Goal: Task Accomplishment & Management: Use online tool/utility

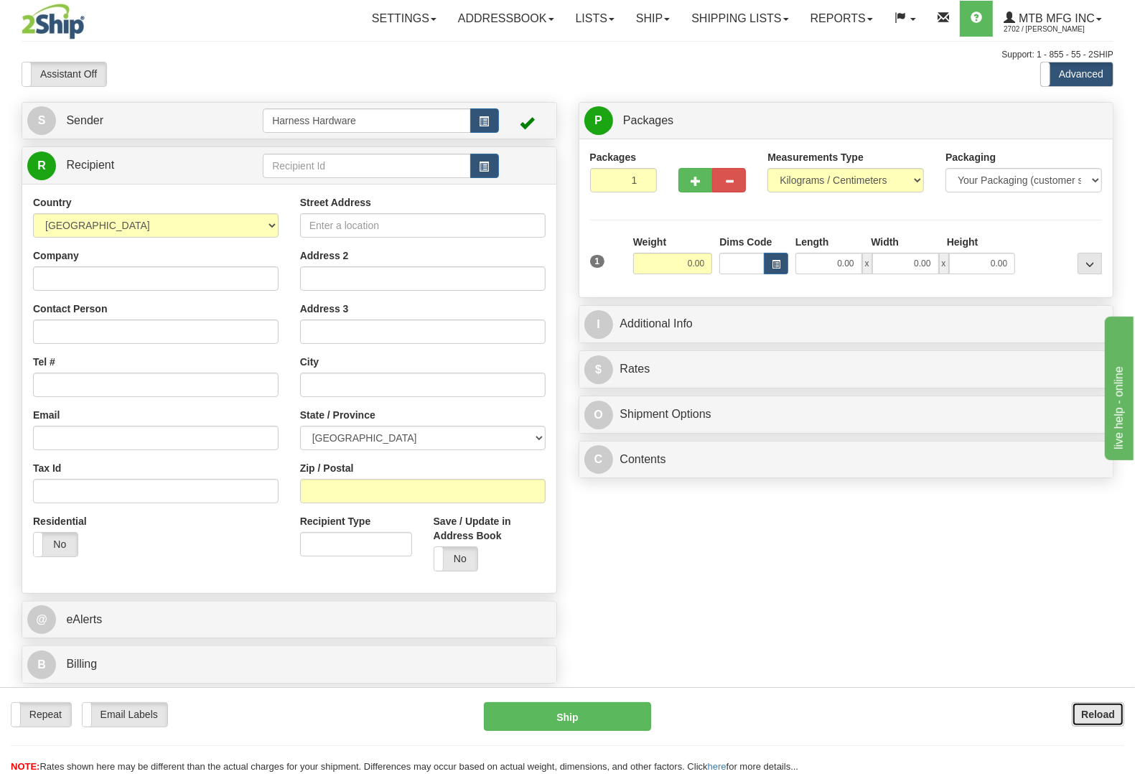
click at [1091, 709] on b "Reload" at bounding box center [1098, 713] width 34 height 11
click at [349, 163] on input "text" at bounding box center [366, 166] width 207 height 24
type input "coke"
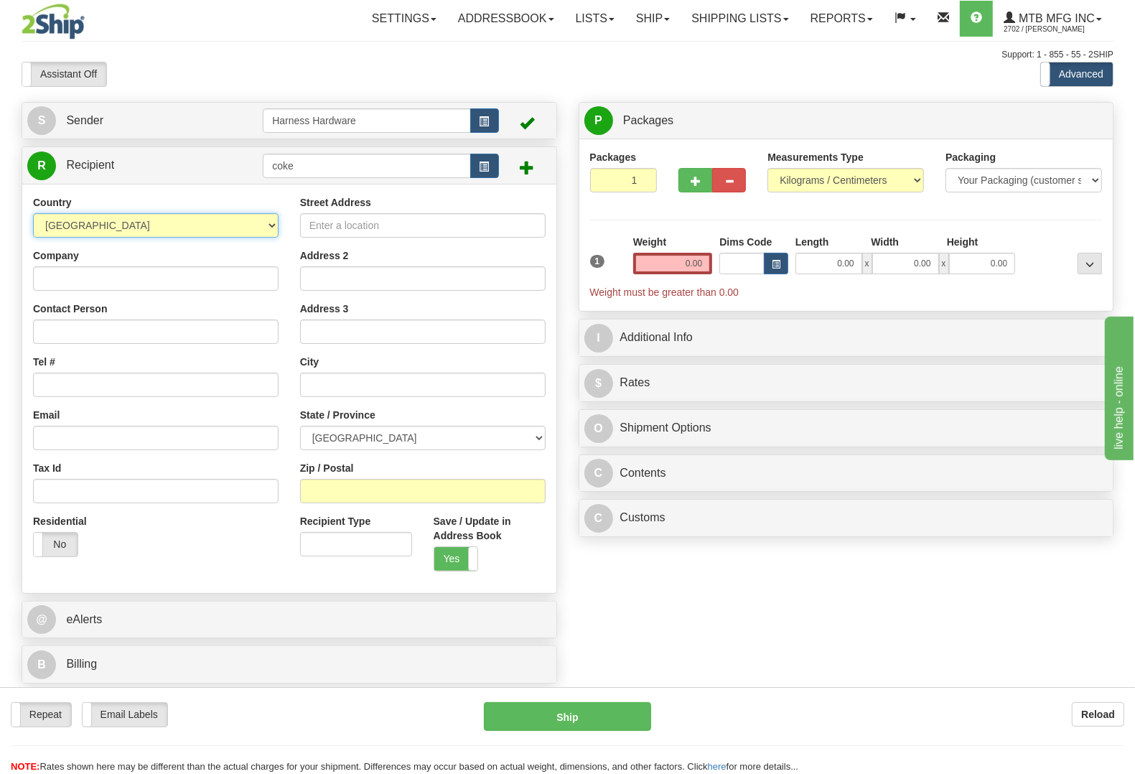
select select "US"
click at [180, 281] on input "Company" at bounding box center [155, 278] width 245 height 24
paste input "Coker Enterprises"
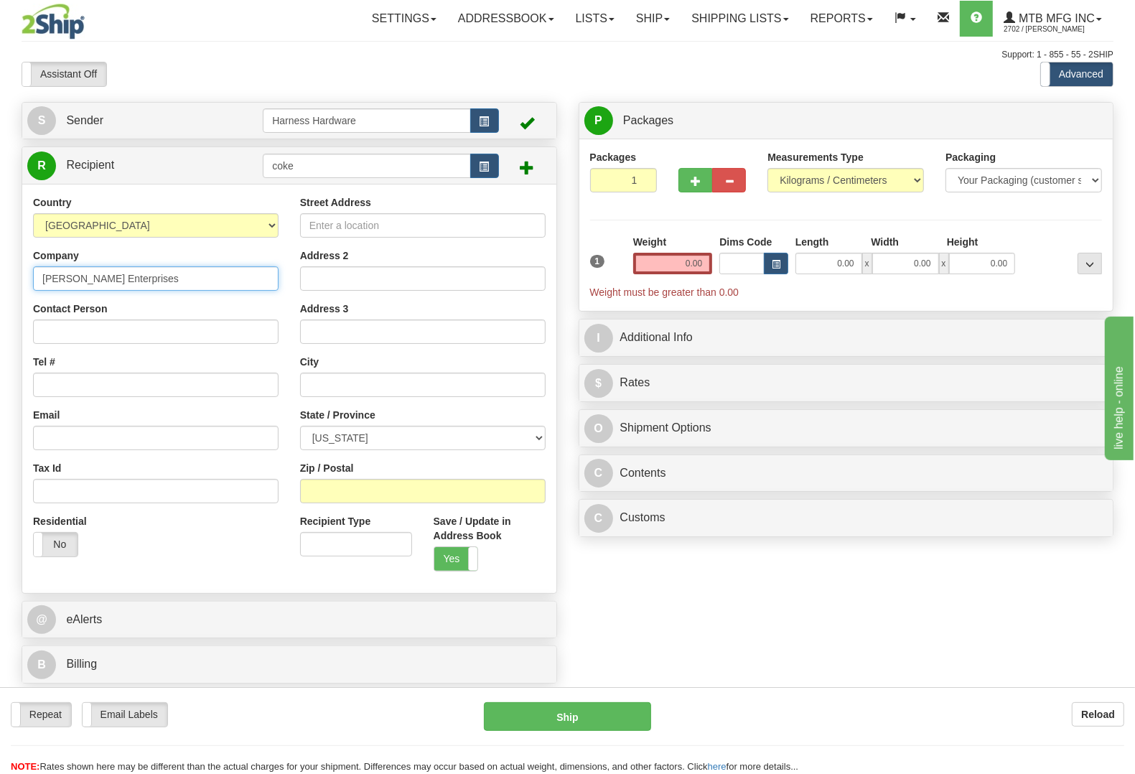
type input "Coker Enterprises"
paste input "Coker Enterprises"
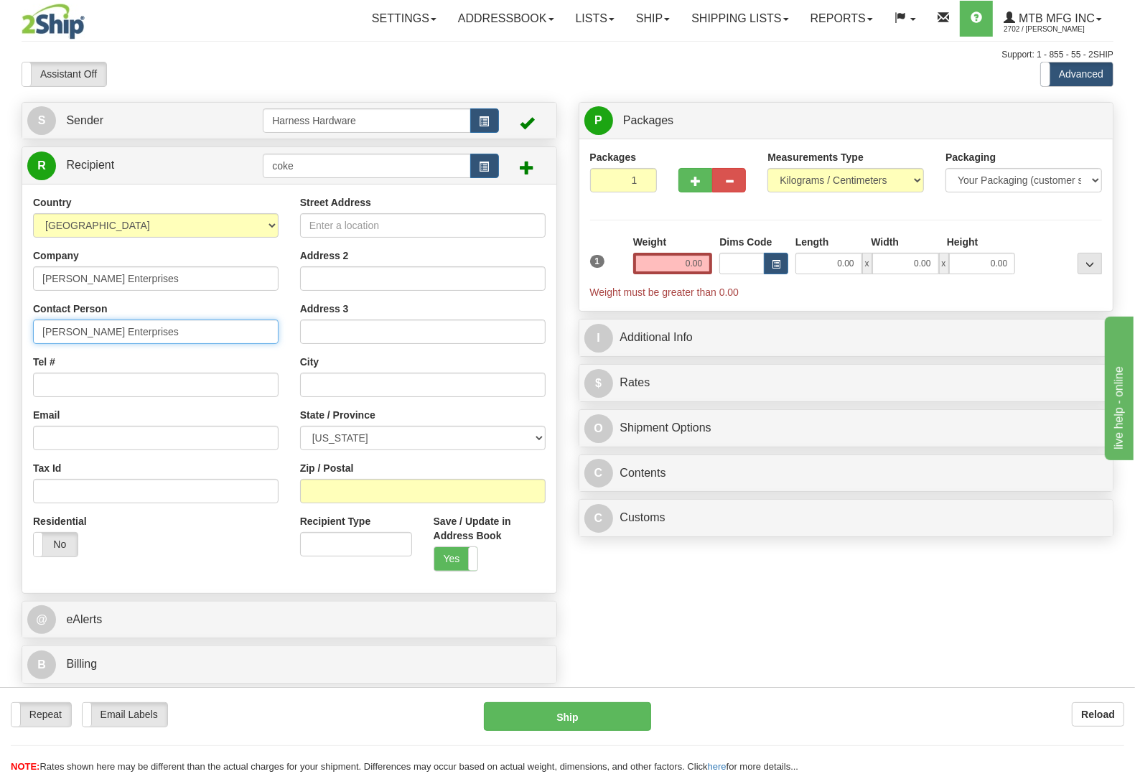
type input "Coker Enterprises"
click at [76, 388] on input "Tel #" at bounding box center [155, 384] width 245 height 24
paste input "903-531-2323"
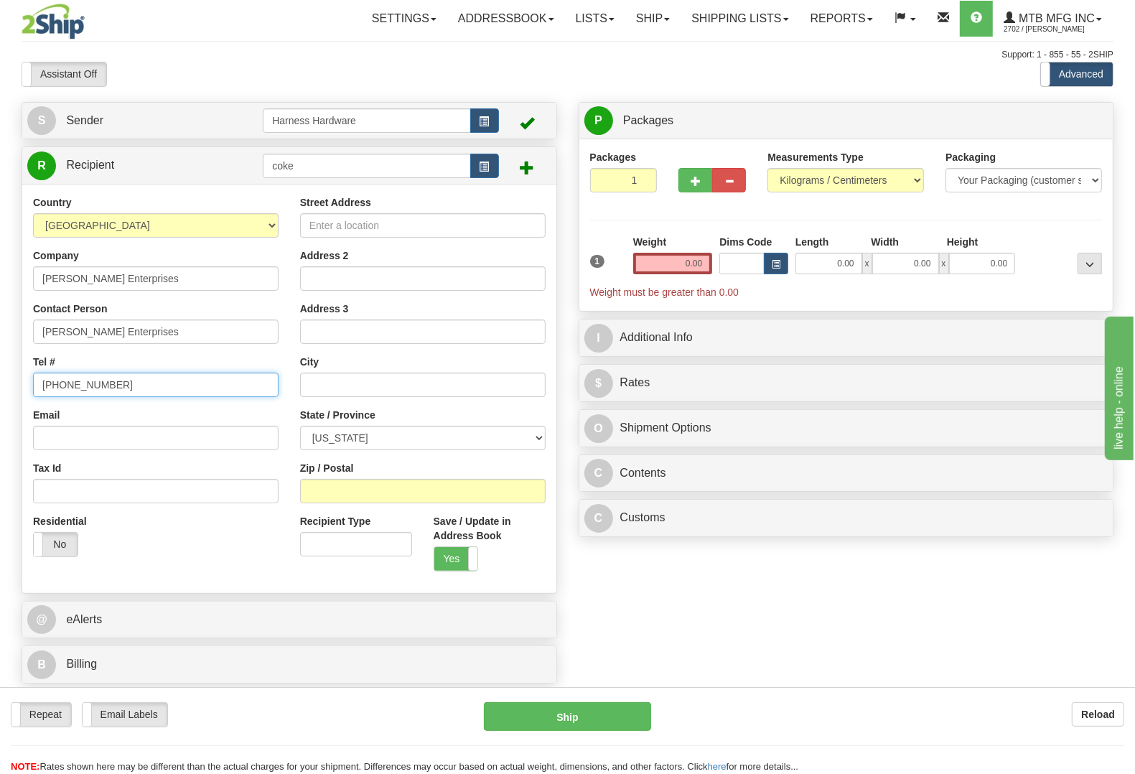
type input "903-531-2323"
click at [449, 226] on input "Street Address" at bounding box center [422, 225] width 245 height 24
paste input "7106 US Hwy 271 N"
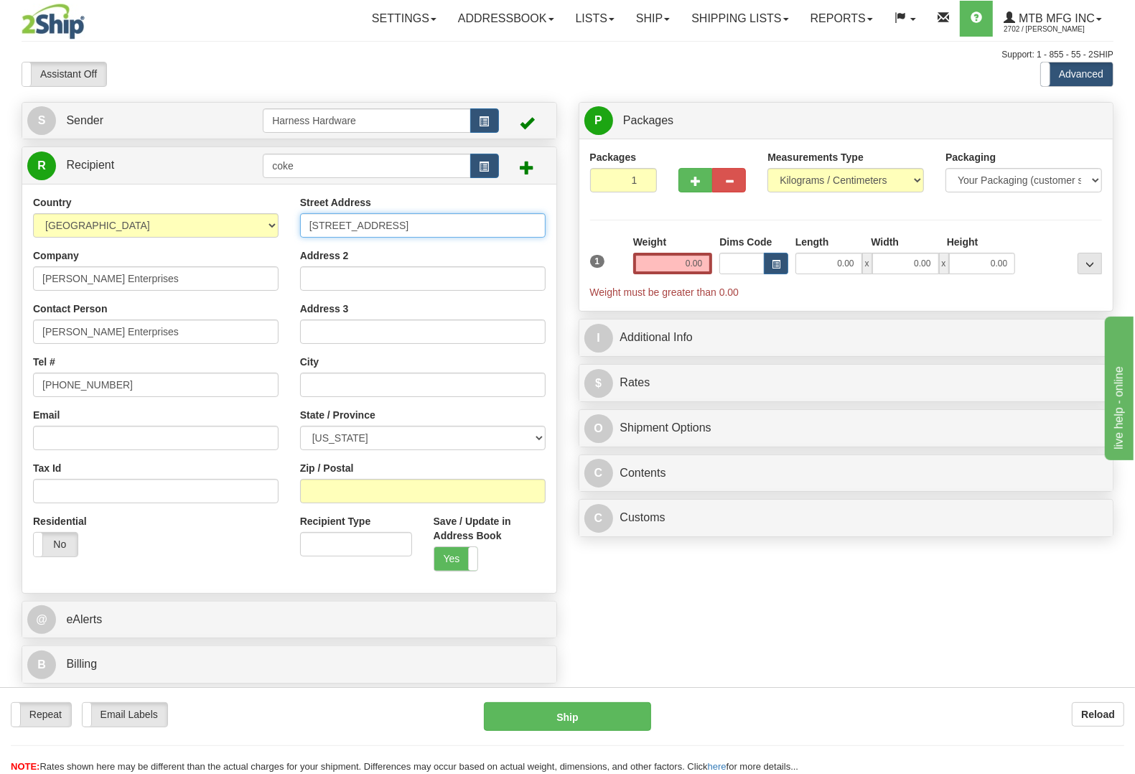
type input "7106 US Hwy 271 N"
click at [492, 486] on input "Zip / Postal" at bounding box center [422, 491] width 245 height 24
paste input "75708"
type input "75708"
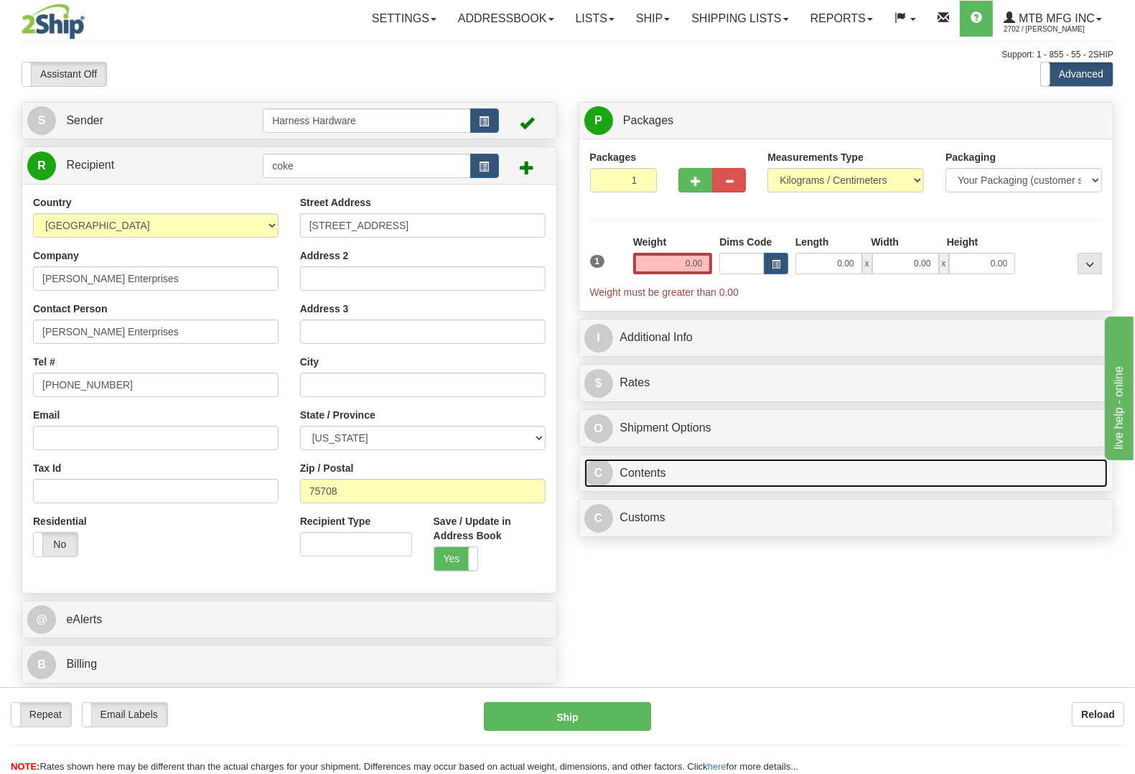
drag, startPoint x: 722, startPoint y: 470, endPoint x: 715, endPoint y: 474, distance: 7.8
click at [721, 470] on link "C Contents" at bounding box center [846, 473] width 524 height 29
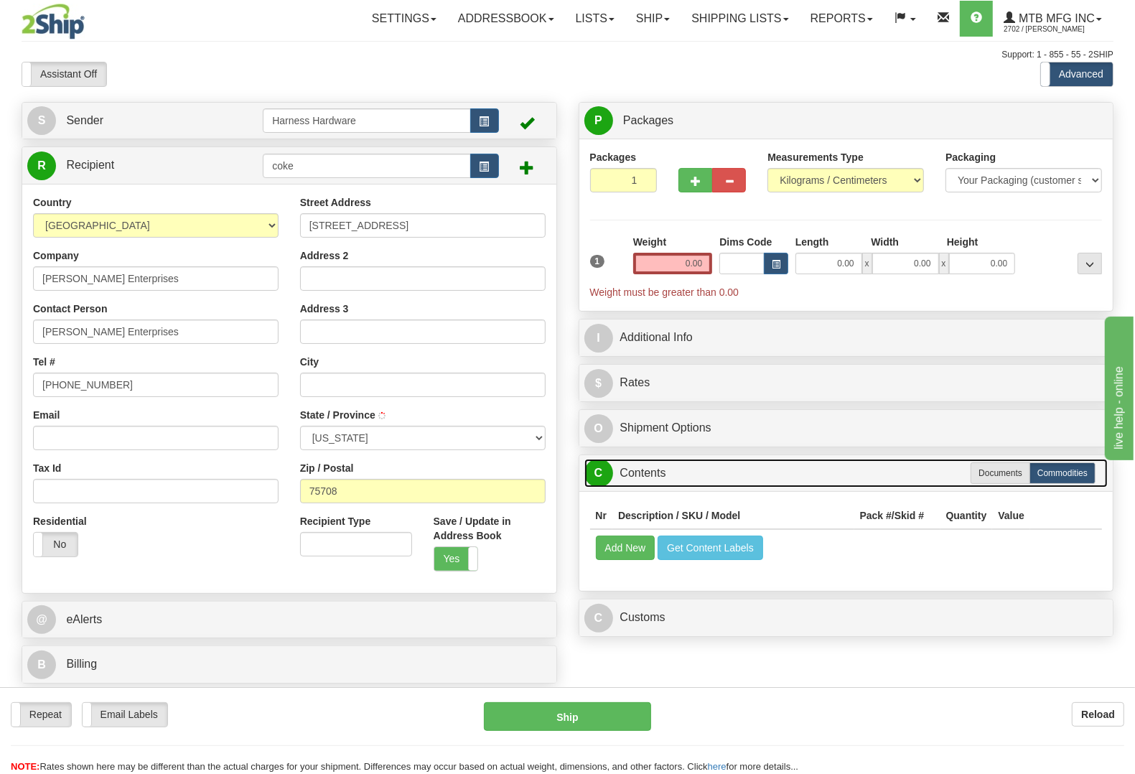
type input "TYLER"
select select "TX"
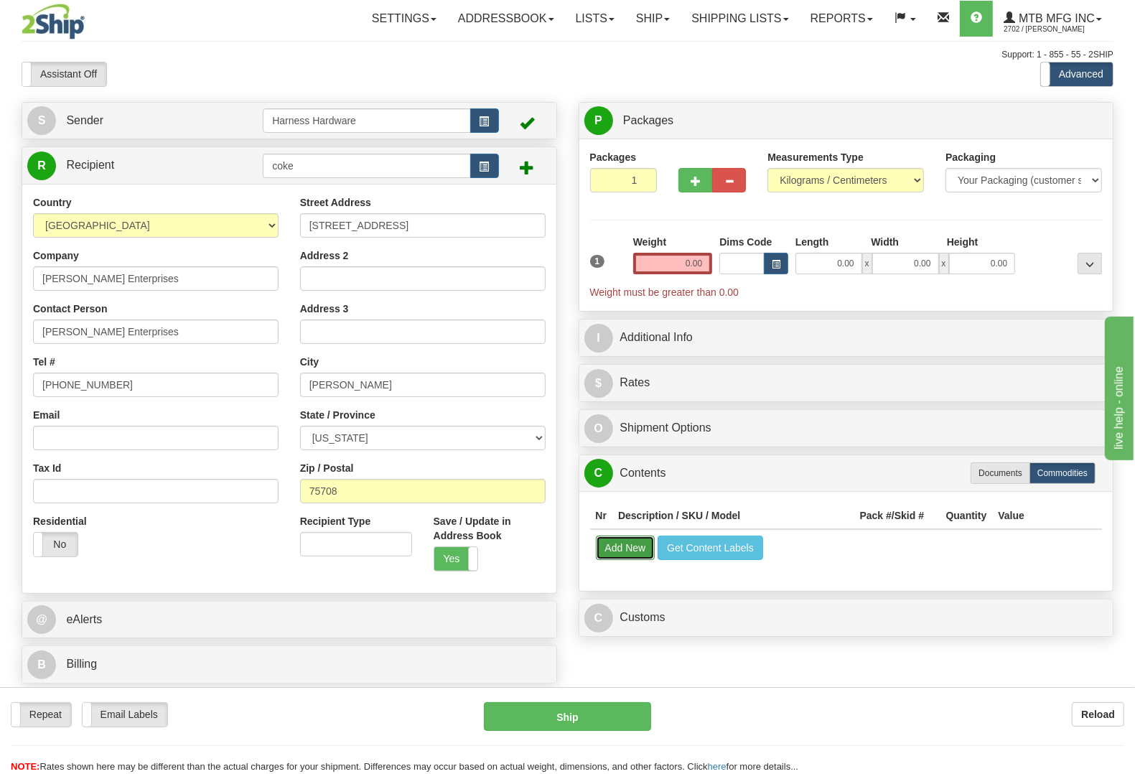
click at [637, 547] on button "Add New" at bounding box center [626, 547] width 60 height 24
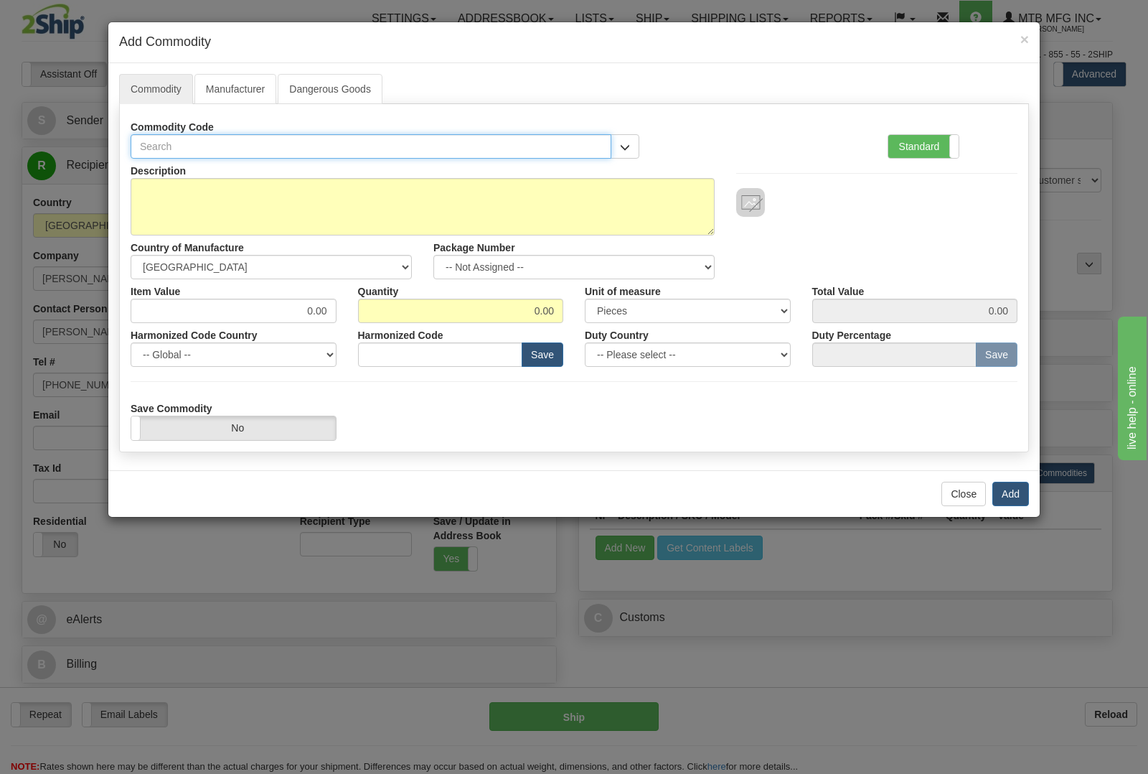
click at [459, 145] on input "text" at bounding box center [371, 146] width 481 height 24
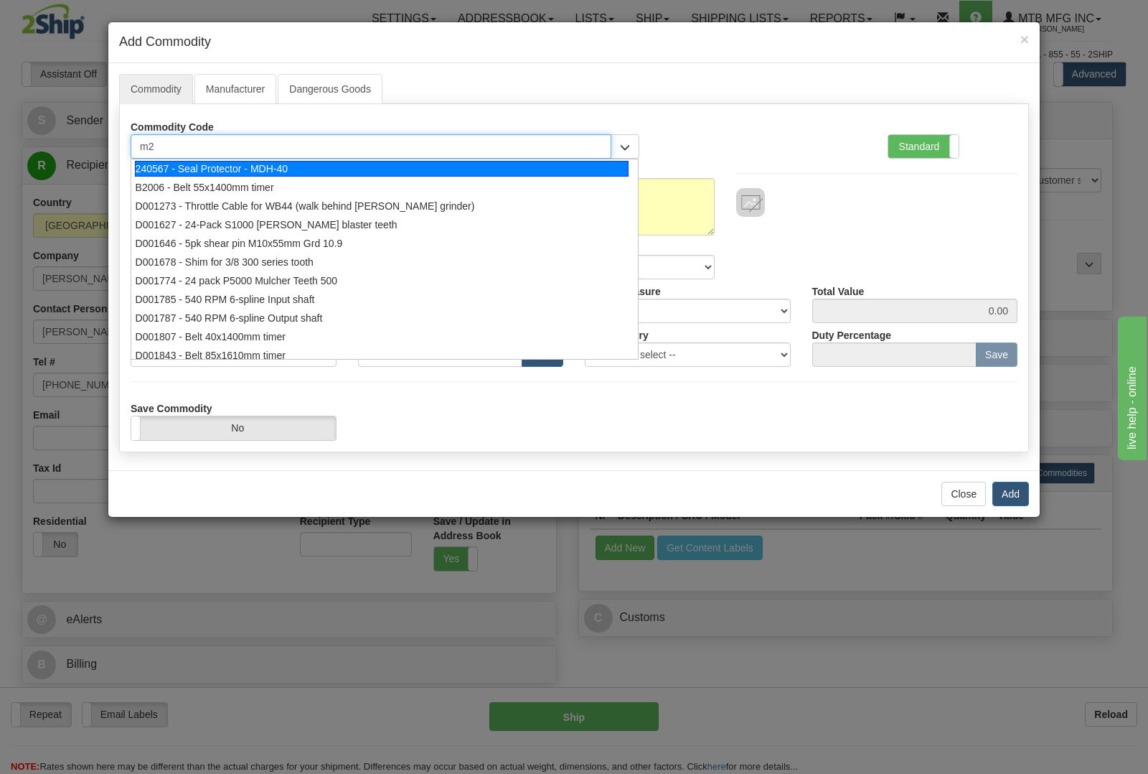
type input "m20"
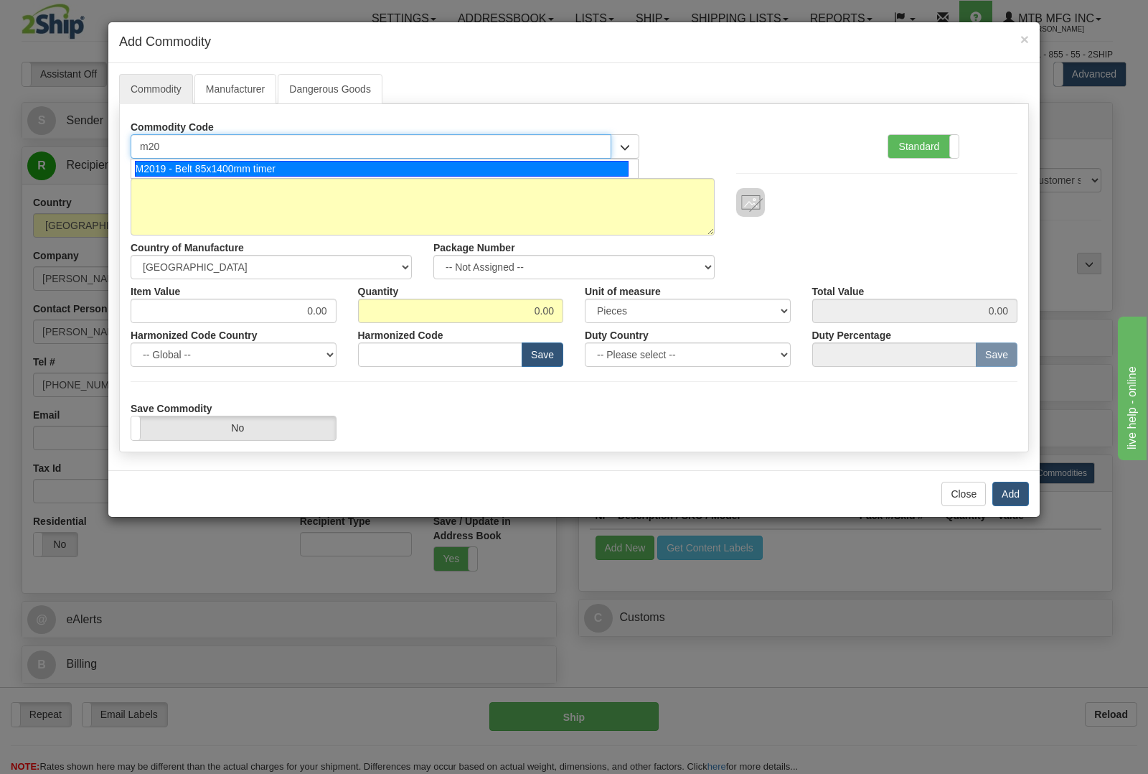
click at [385, 165] on div "M2019 - Belt 85x1400mm timer" at bounding box center [382, 169] width 494 height 16
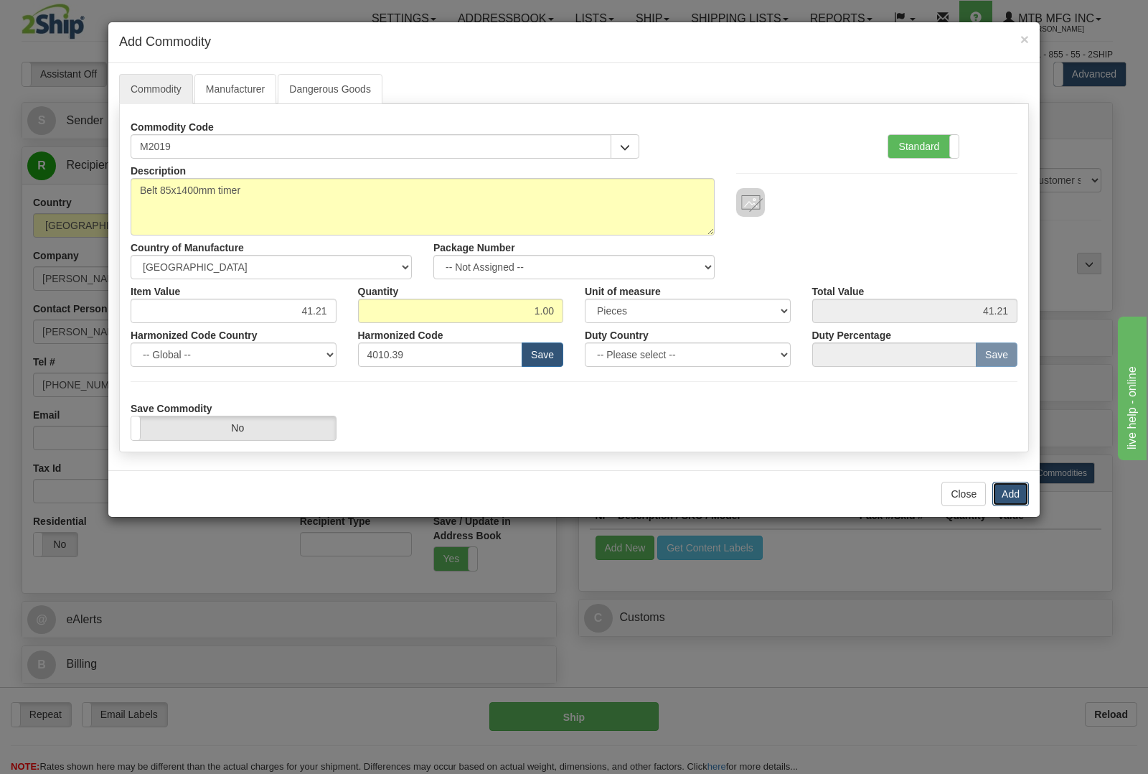
click at [1010, 495] on button "Add" at bounding box center [1010, 494] width 37 height 24
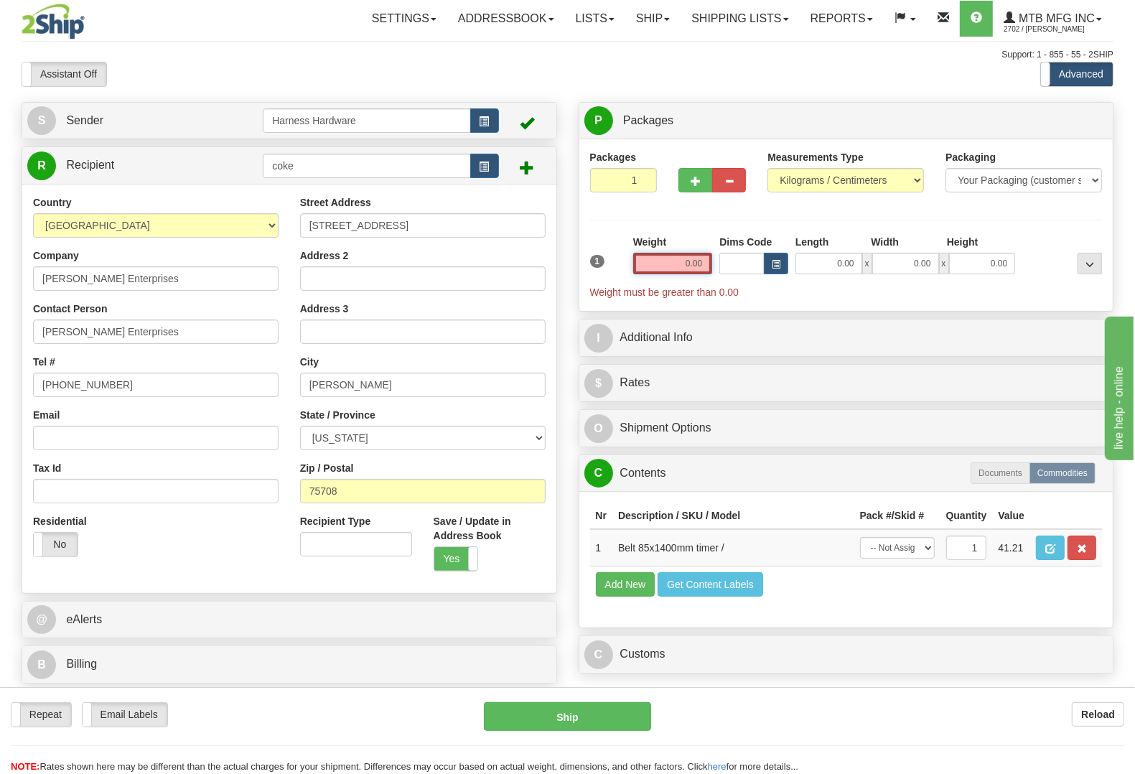
drag, startPoint x: 672, startPoint y: 266, endPoint x: 822, endPoint y: 263, distance: 150.0
click at [822, 262] on div "1 Weight 0.00 Dims Code 0.00" at bounding box center [846, 267] width 520 height 65
type input "2.00"
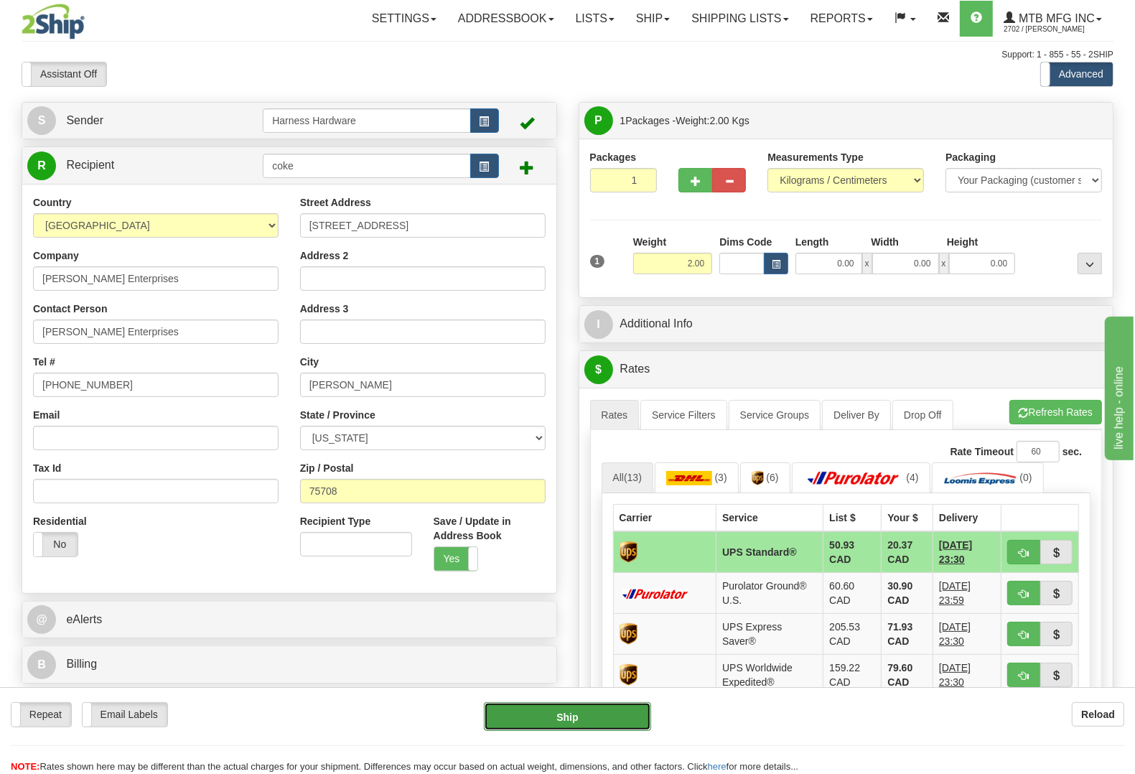
click at [578, 715] on button "Ship" at bounding box center [567, 716] width 167 height 29
type input "11"
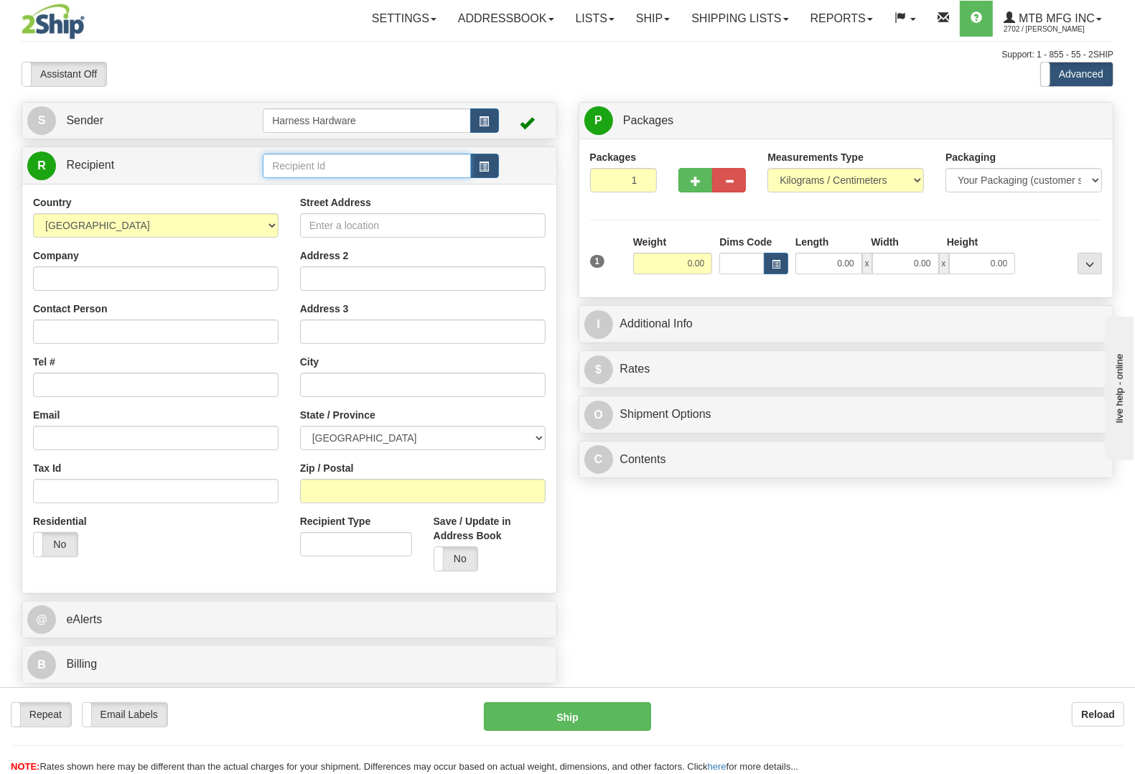
click at [339, 169] on input "text" at bounding box center [366, 166] width 207 height 24
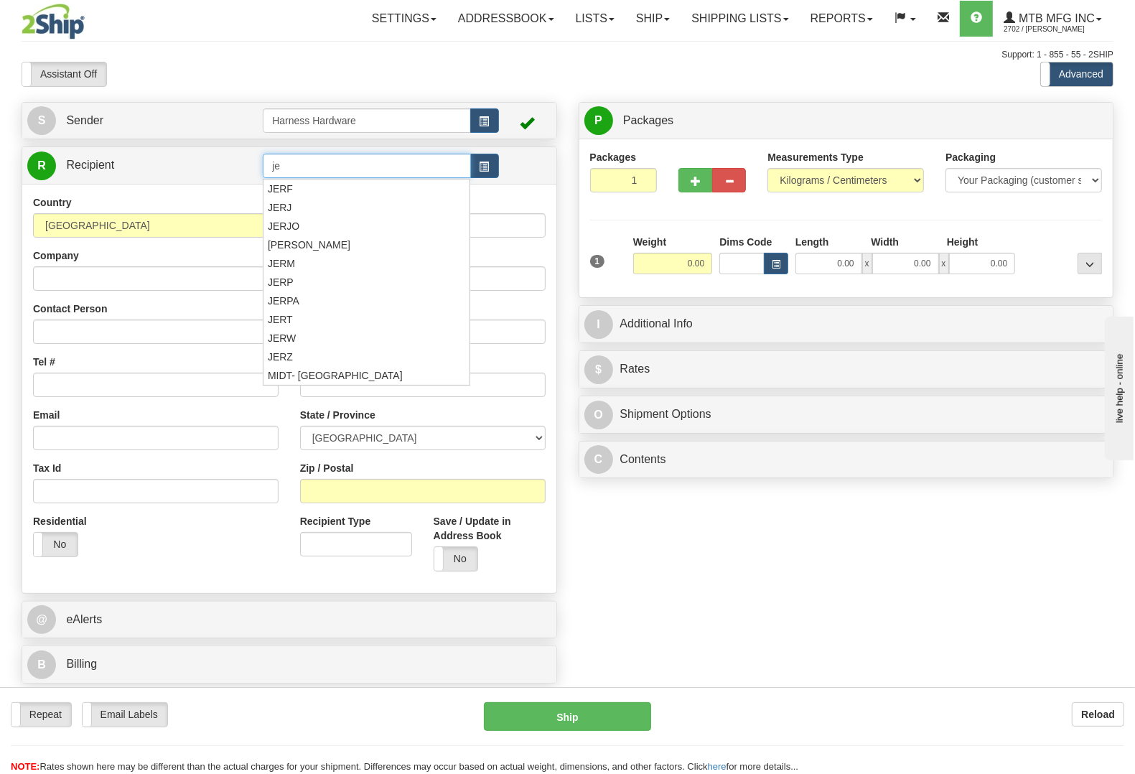
type input "j"
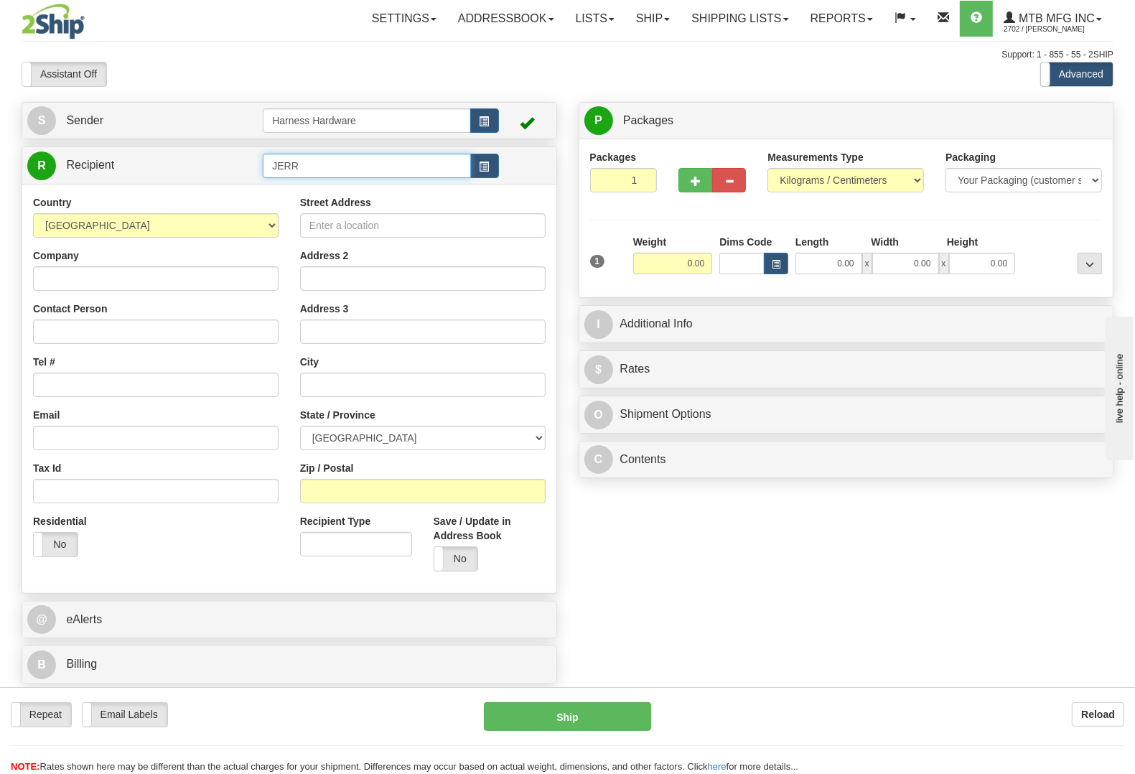
type input "JERR"
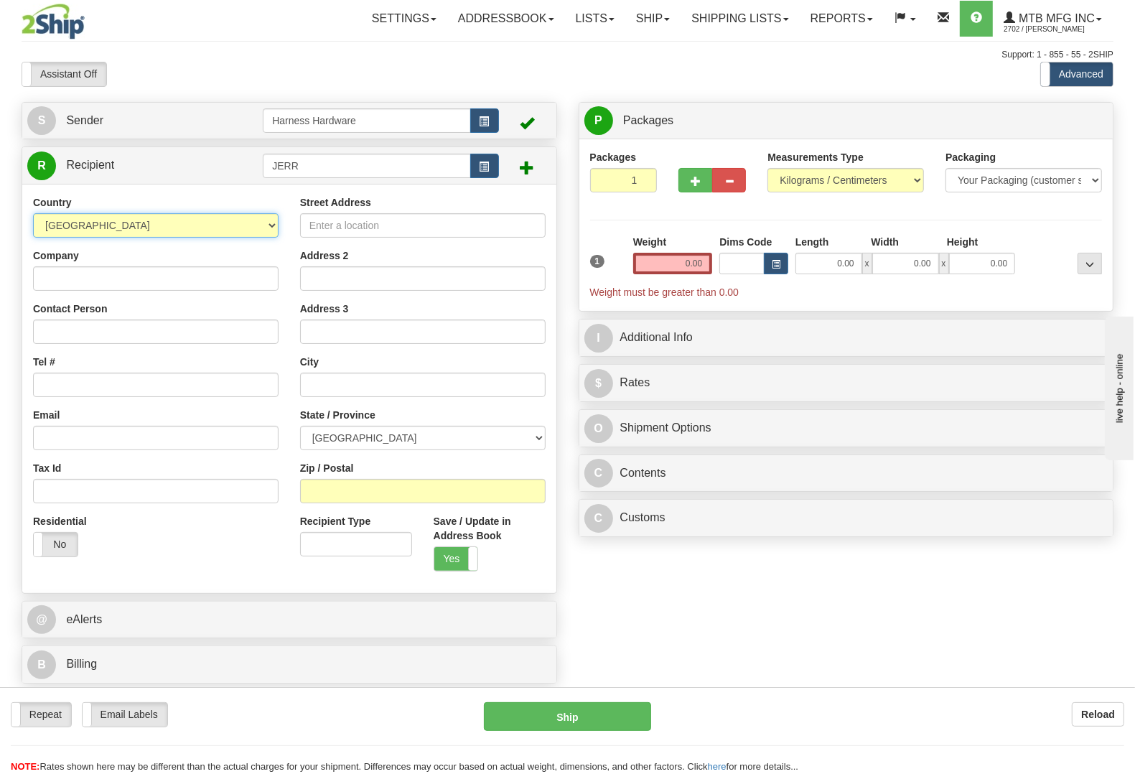
select select "US"
click at [212, 270] on input "Company" at bounding box center [155, 278] width 245 height 24
paste input "[PERSON_NAME]"
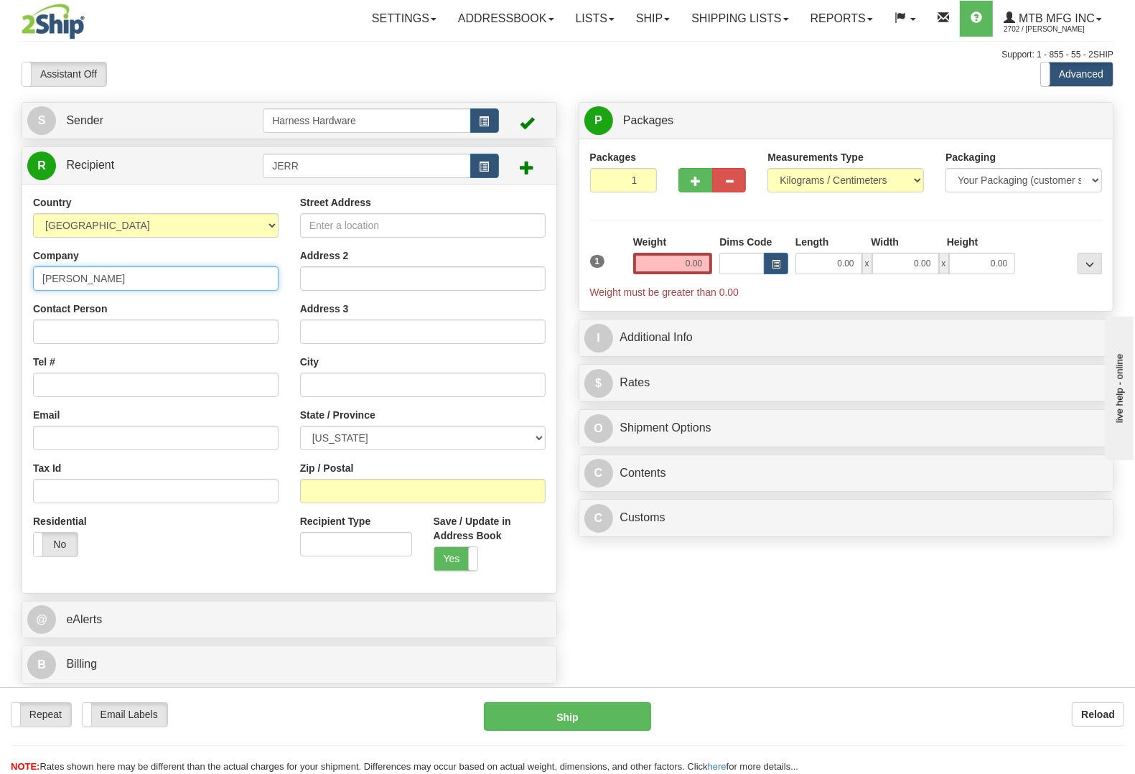
type input "[PERSON_NAME]"
paste input "[PERSON_NAME]"
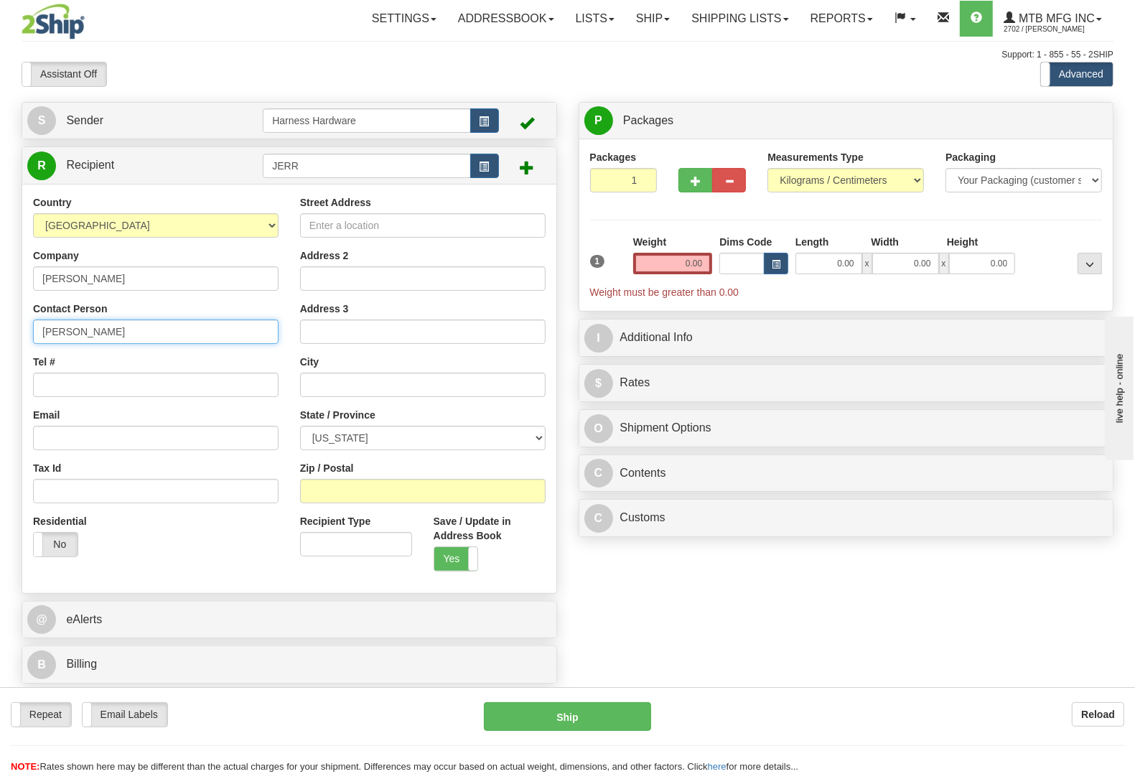
type input "[PERSON_NAME]"
click at [65, 381] on input "Tel #" at bounding box center [155, 384] width 245 height 24
paste input "[PHONE_NUMBER]"
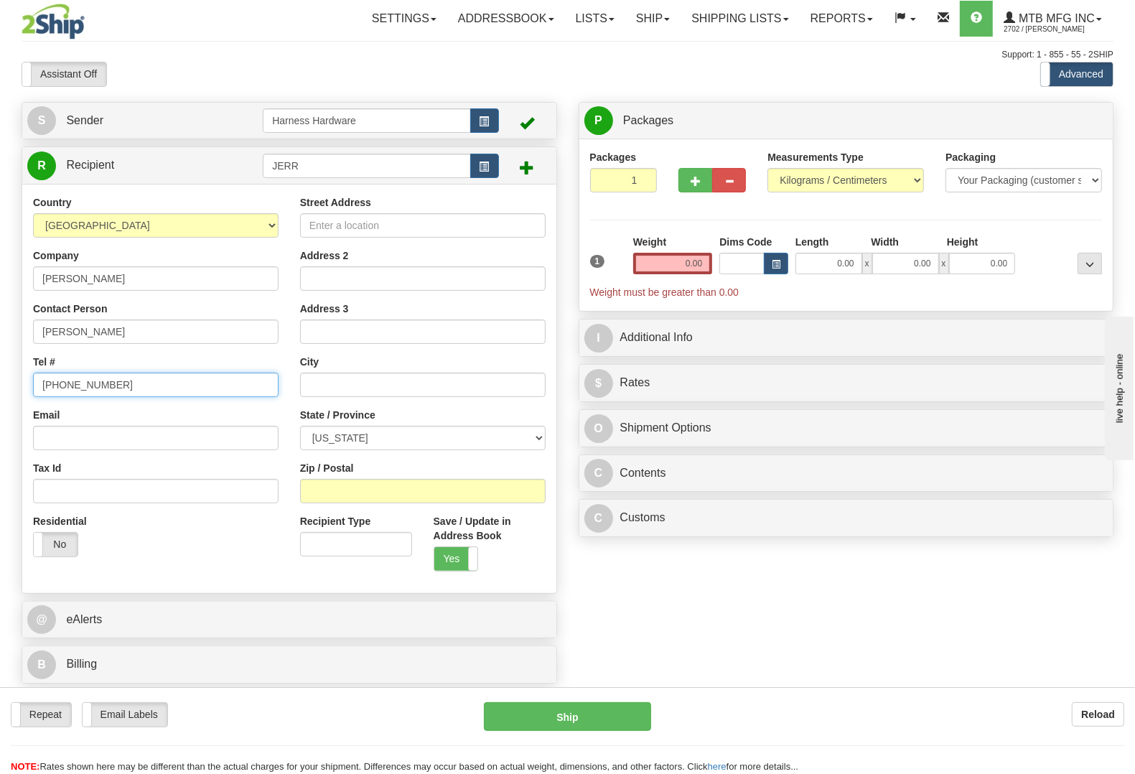
type input "[PHONE_NUMBER]"
click at [447, 230] on input "Street Address" at bounding box center [422, 225] width 245 height 24
paste input "[STREET_ADDRESS]"
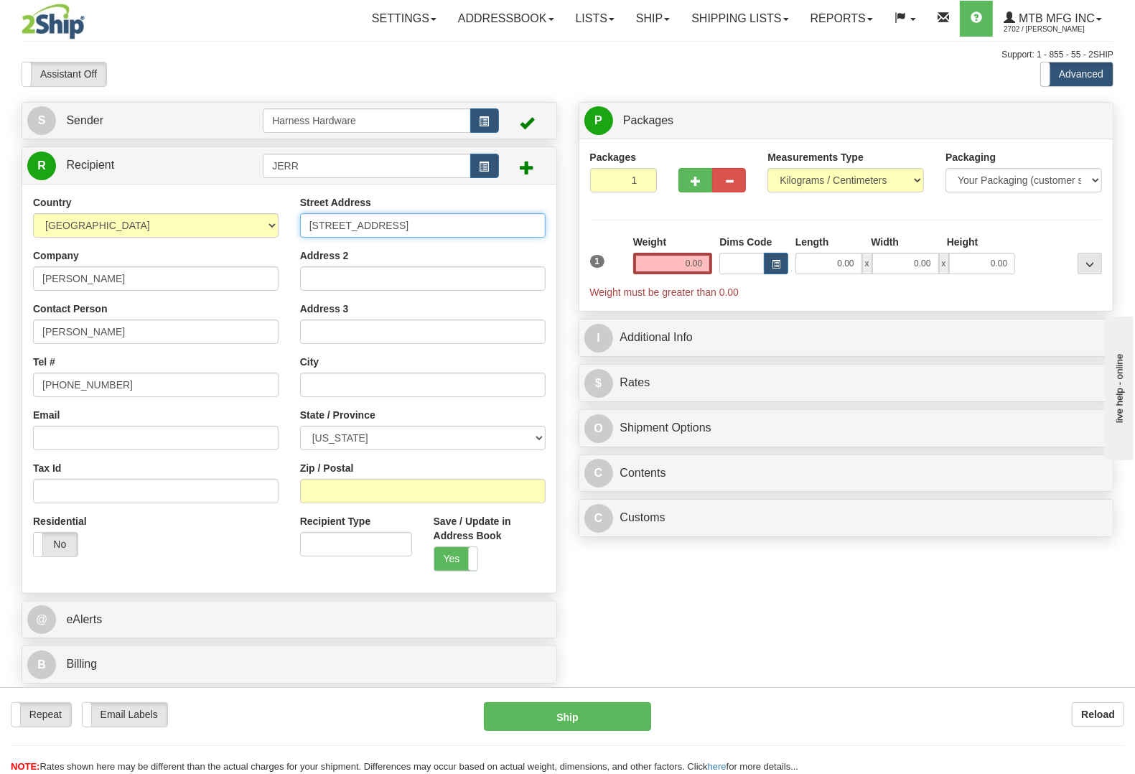
type input "[STREET_ADDRESS]"
click at [443, 492] on input "Zip / Postal" at bounding box center [422, 491] width 245 height 24
paste input "39401"
type input "39401"
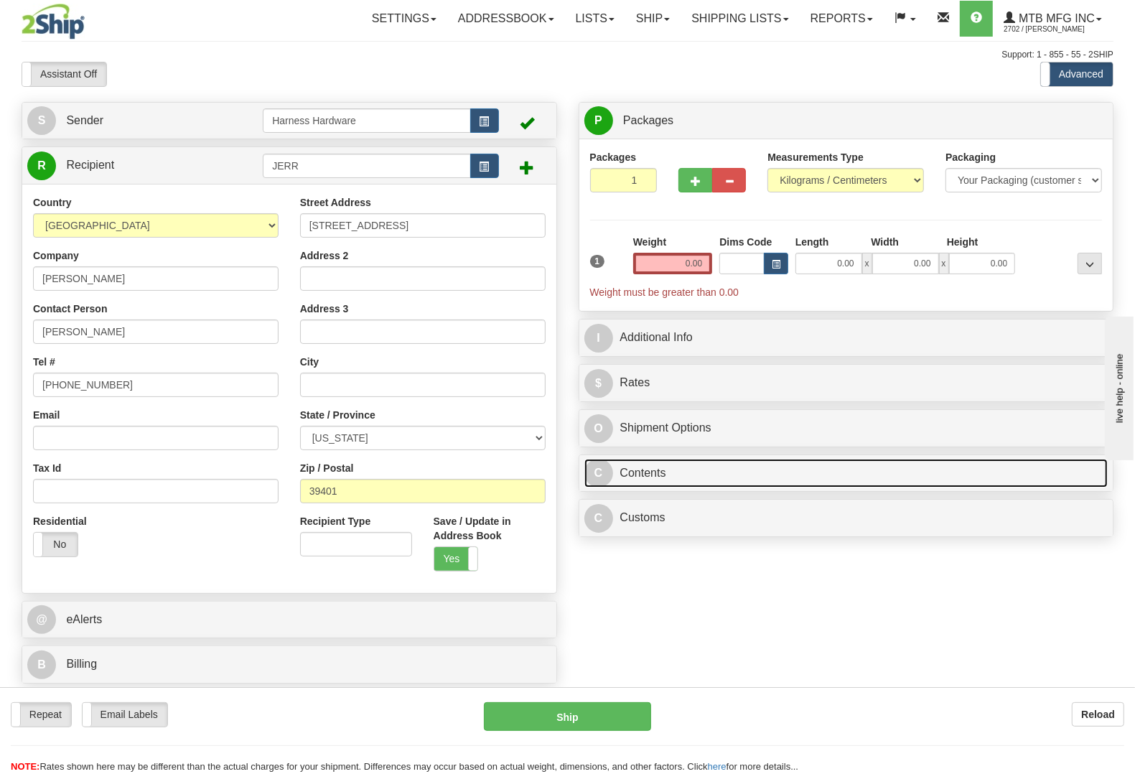
click at [661, 482] on link "C Contents" at bounding box center [846, 473] width 524 height 29
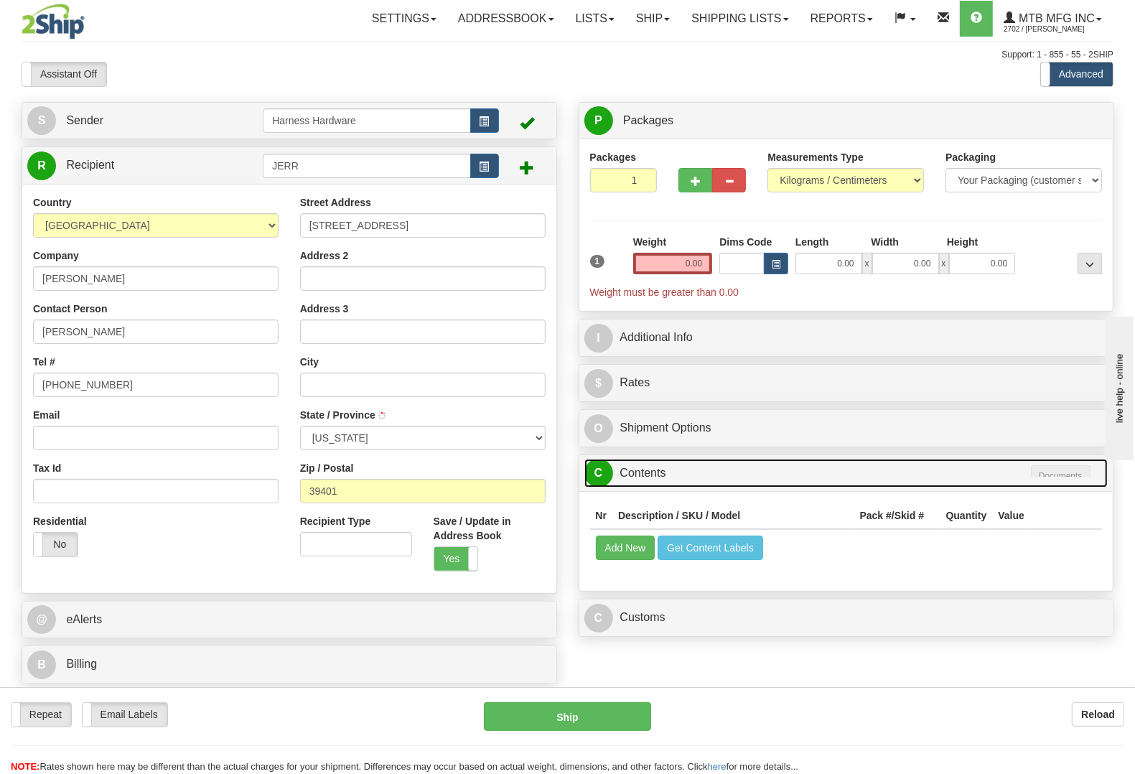
type input "[GEOGRAPHIC_DATA]"
select select "MS"
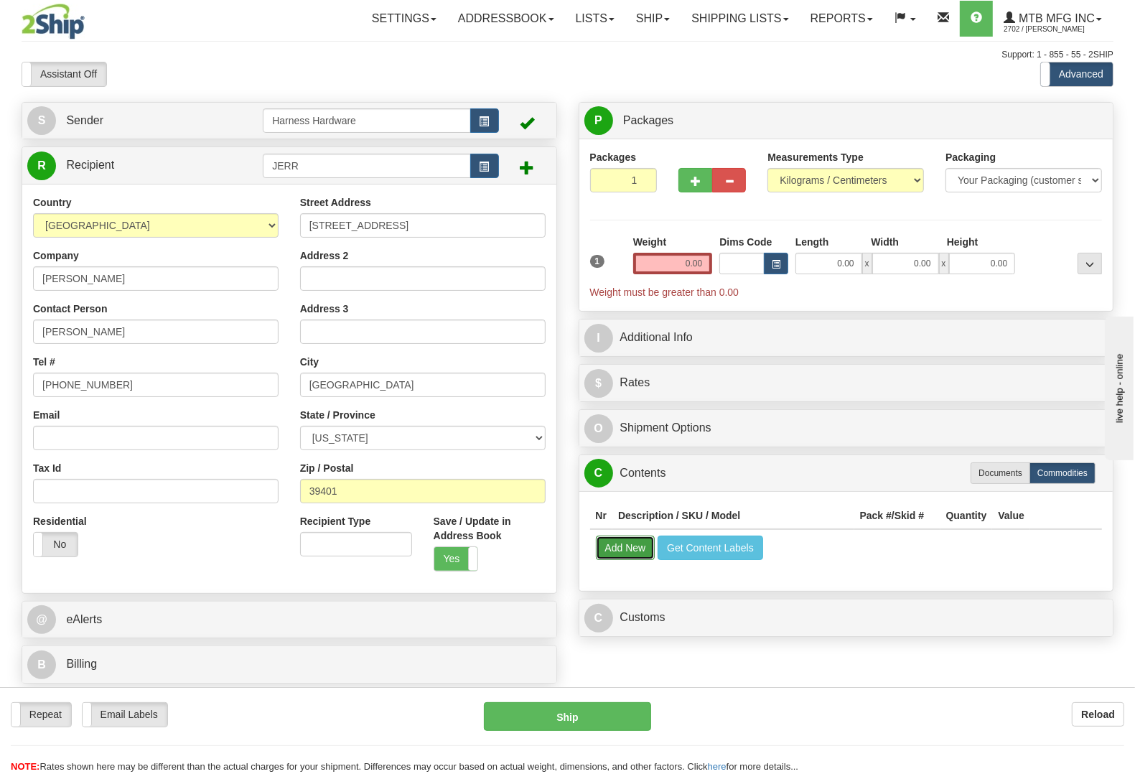
click at [637, 554] on button "Add New" at bounding box center [626, 547] width 60 height 24
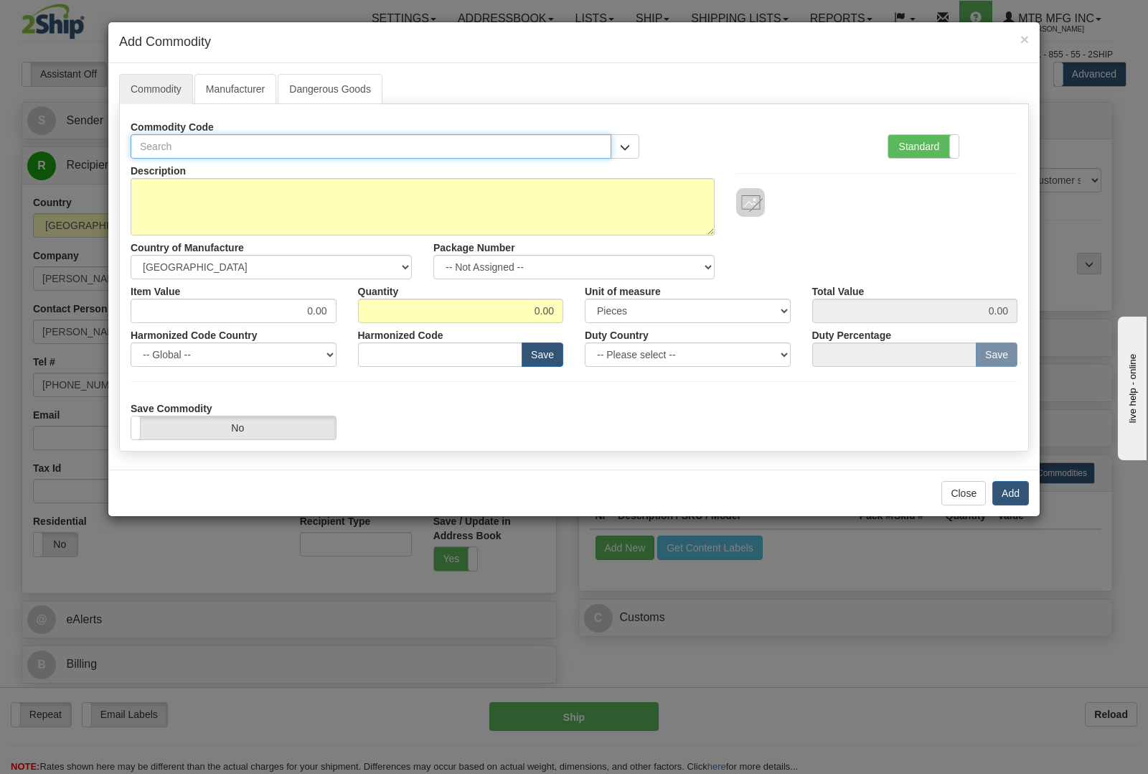
click at [398, 144] on input "text" at bounding box center [371, 146] width 481 height 24
type input "D0017"
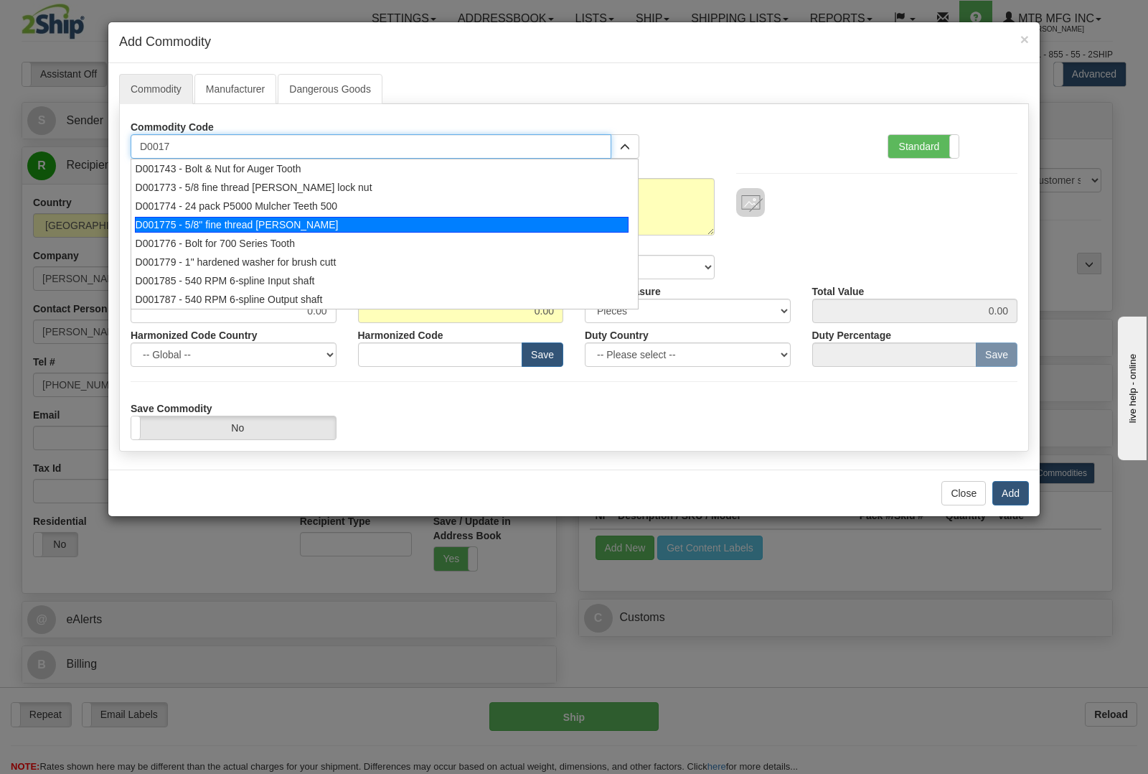
click at [260, 216] on li "D001775 - 5/8" fine thread [PERSON_NAME]" at bounding box center [384, 224] width 507 height 19
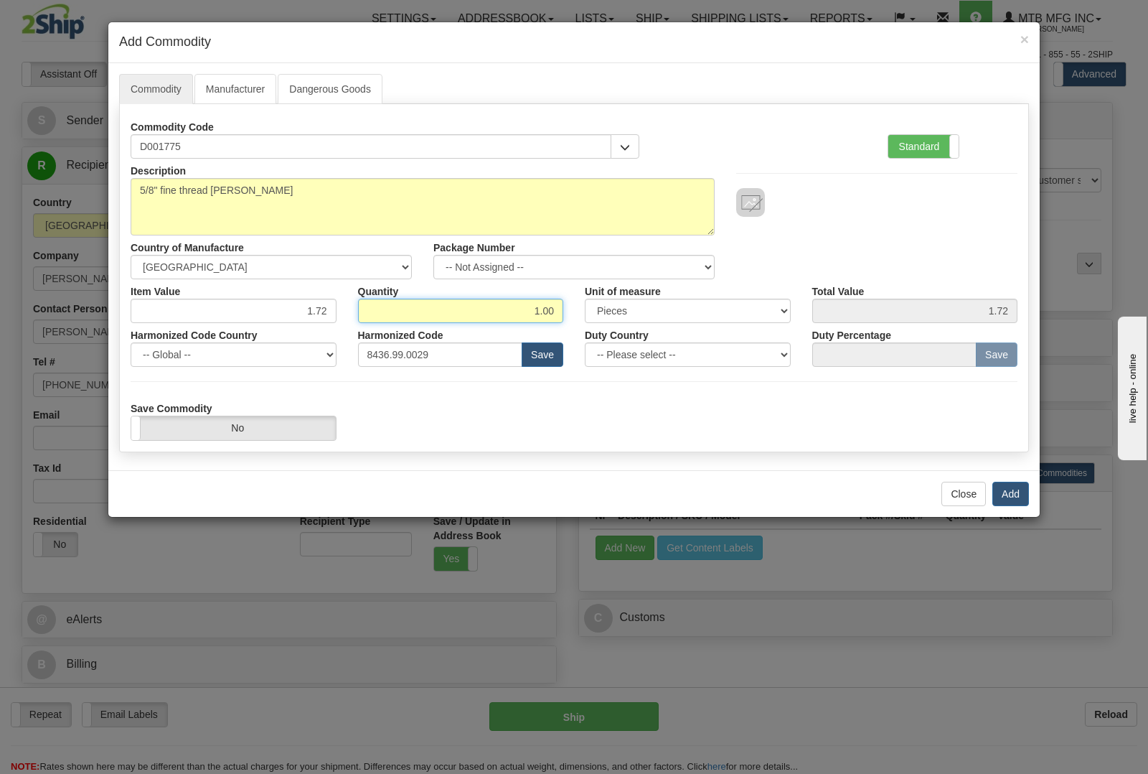
drag, startPoint x: 514, startPoint y: 318, endPoint x: 614, endPoint y: 309, distance: 100.9
click at [614, 309] on div "Item Value 1.72 Quantity 1.00 Unit of measure 3 Thousand Square Inches Adjustme…" at bounding box center [574, 301] width 909 height 44
type input "6"
type input "10.32"
click at [1010, 489] on button "Add" at bounding box center [1010, 494] width 37 height 24
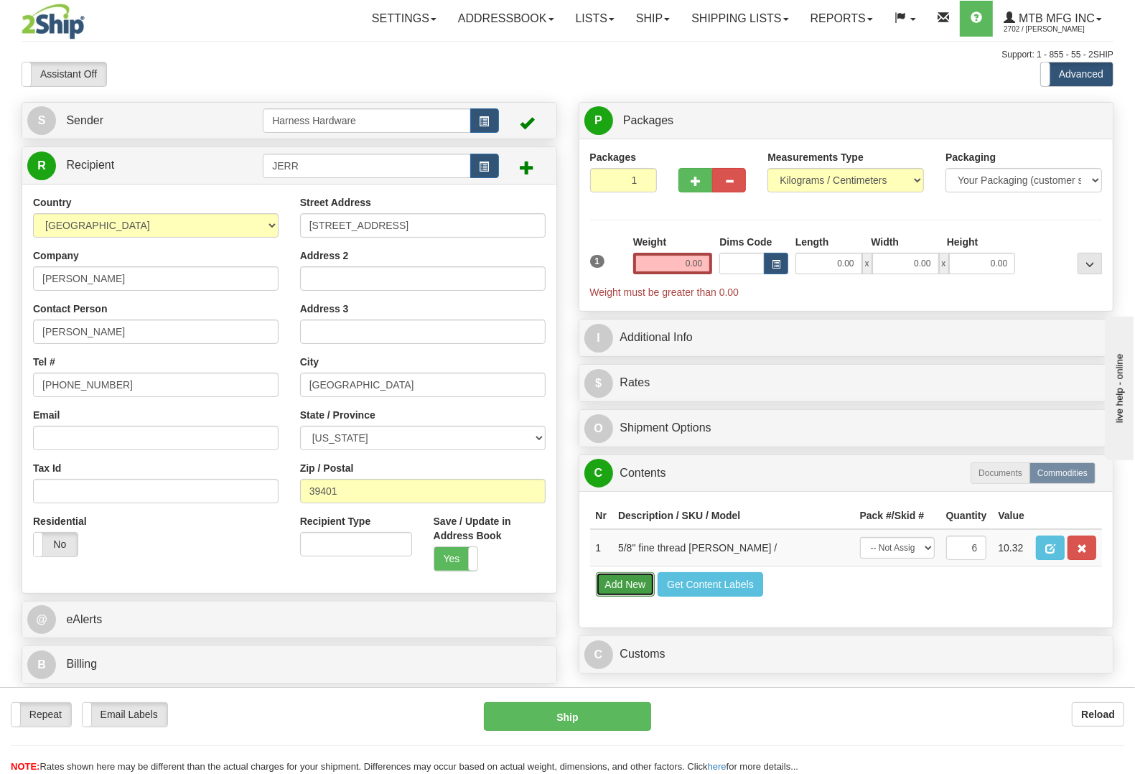
click at [615, 596] on button "Add New" at bounding box center [626, 584] width 60 height 24
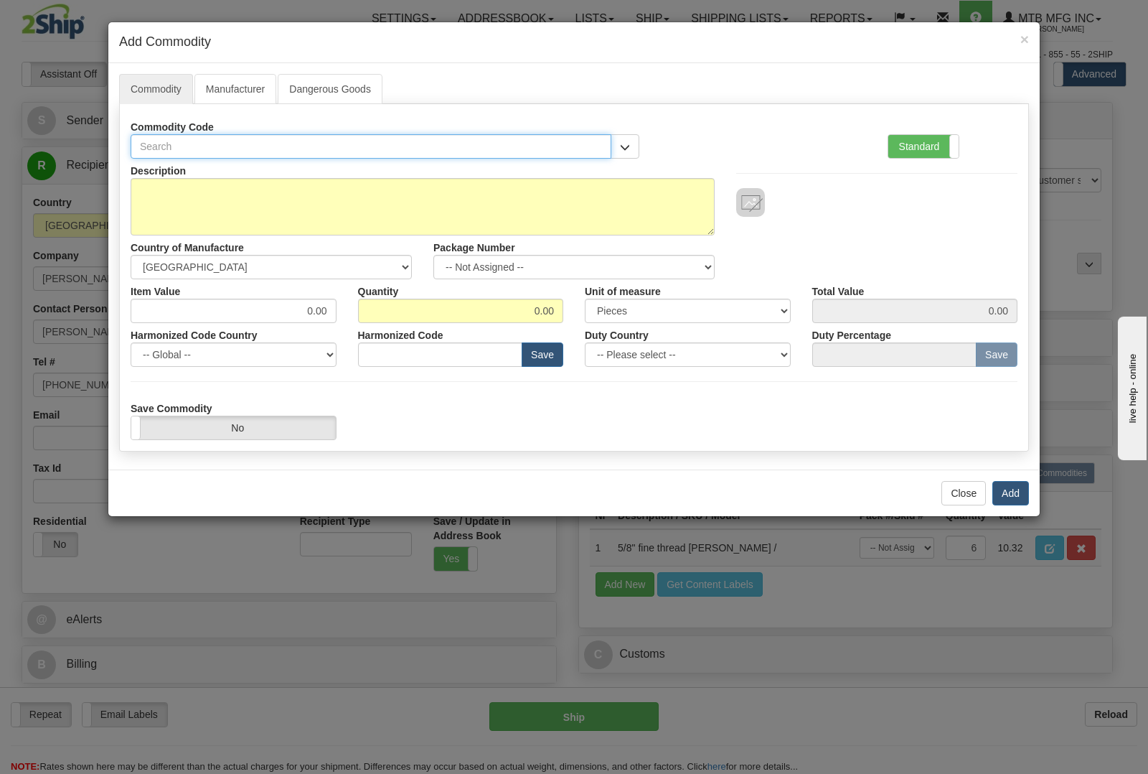
click at [182, 145] on input "text" at bounding box center [371, 146] width 481 height 24
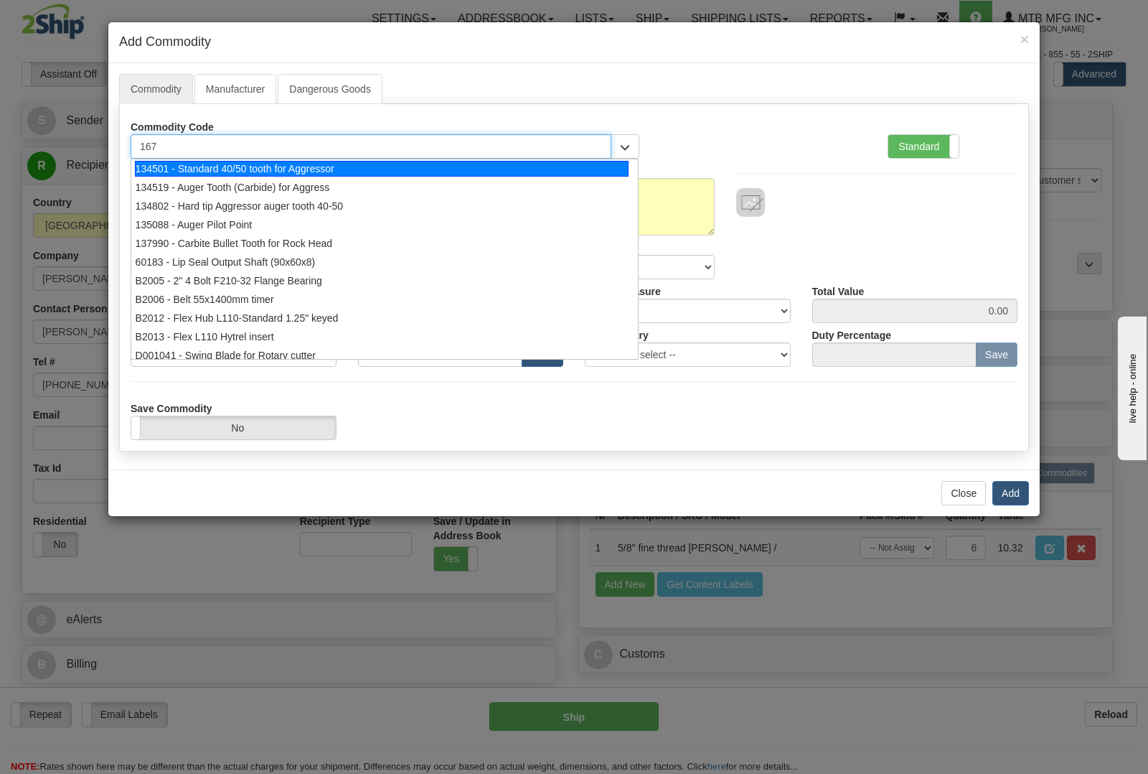
type input "1678"
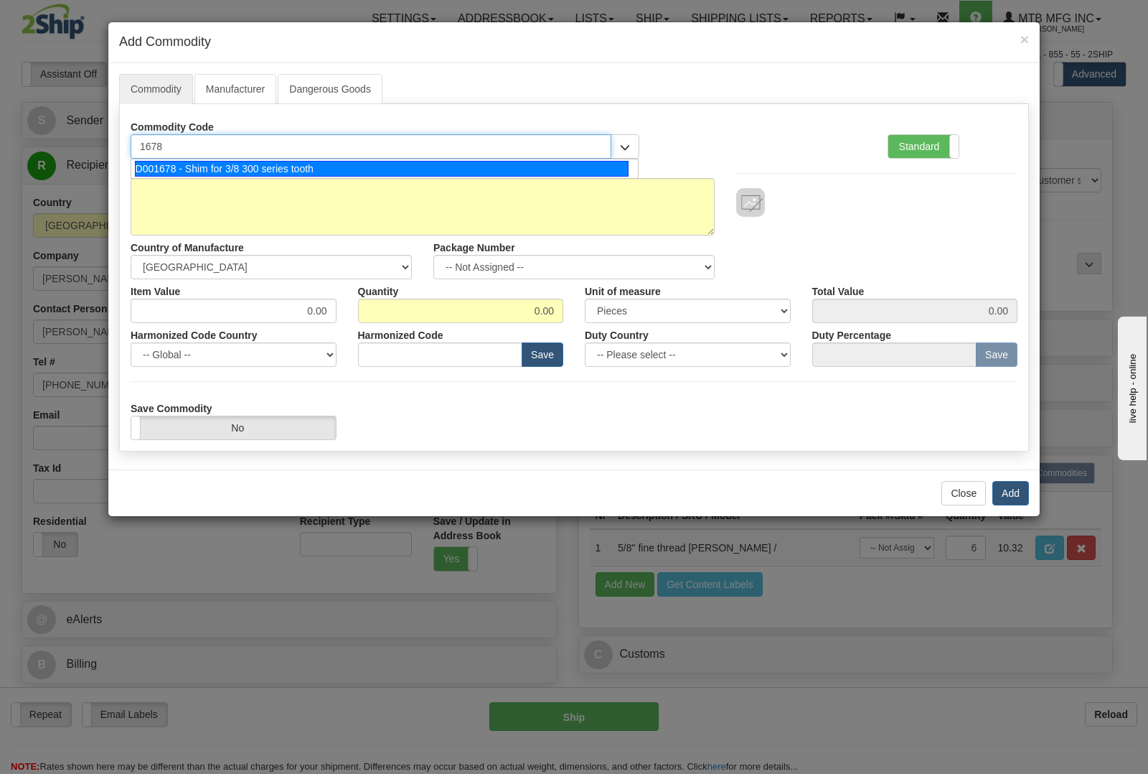
click at [197, 169] on div "D001678 - Shim for 3/8 300 series tooth" at bounding box center [382, 169] width 494 height 16
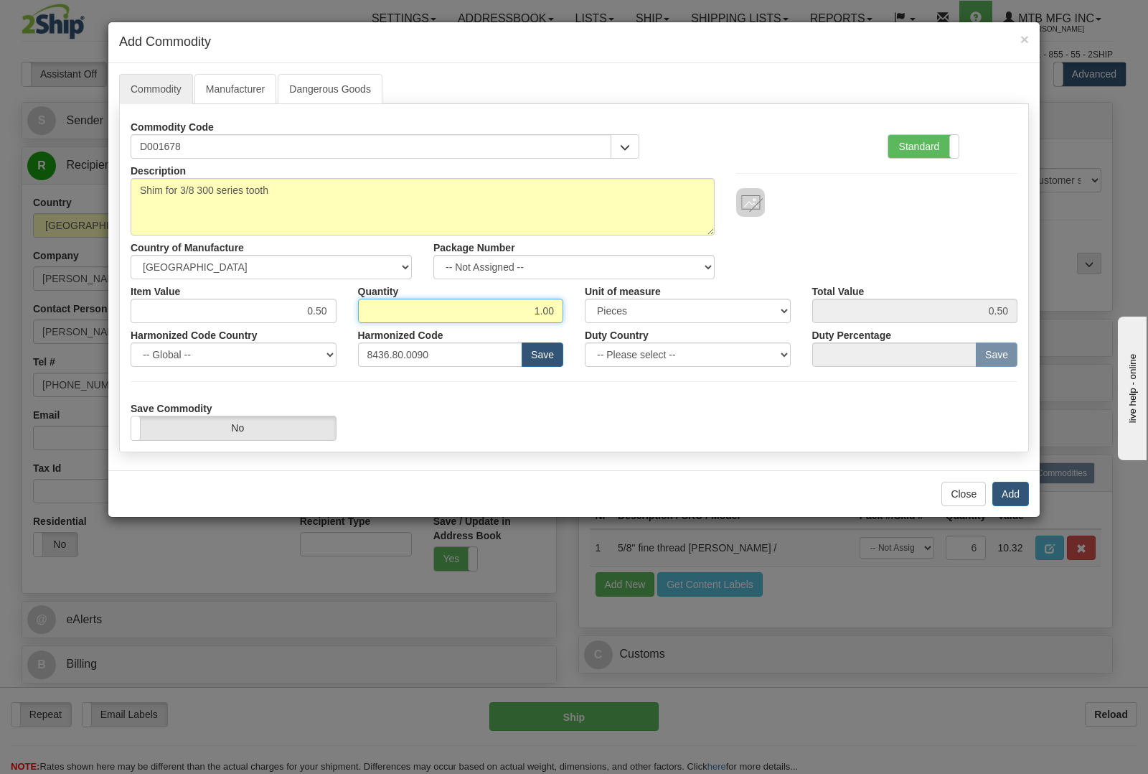
drag, startPoint x: 525, startPoint y: 316, endPoint x: 666, endPoint y: 314, distance: 140.7
click at [665, 314] on div "Item Value 0.50 Quantity 1.00 Unit of measure 3 Thousand Square Inches Adjustme…" at bounding box center [574, 301] width 909 height 44
type input "6"
type input "3.00"
click at [1020, 493] on button "Add" at bounding box center [1010, 494] width 37 height 24
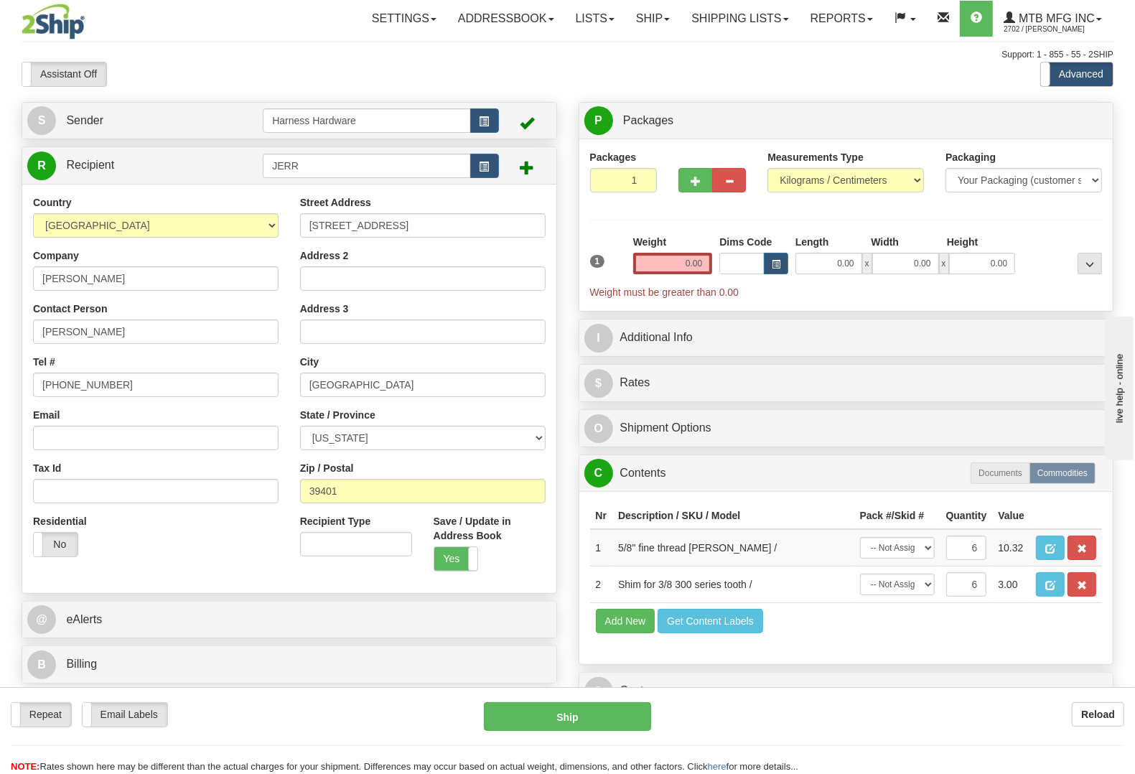
click at [621, 639] on td "Add New Get Content Labels" at bounding box center [846, 621] width 512 height 37
click at [621, 633] on button "Add New" at bounding box center [626, 621] width 60 height 24
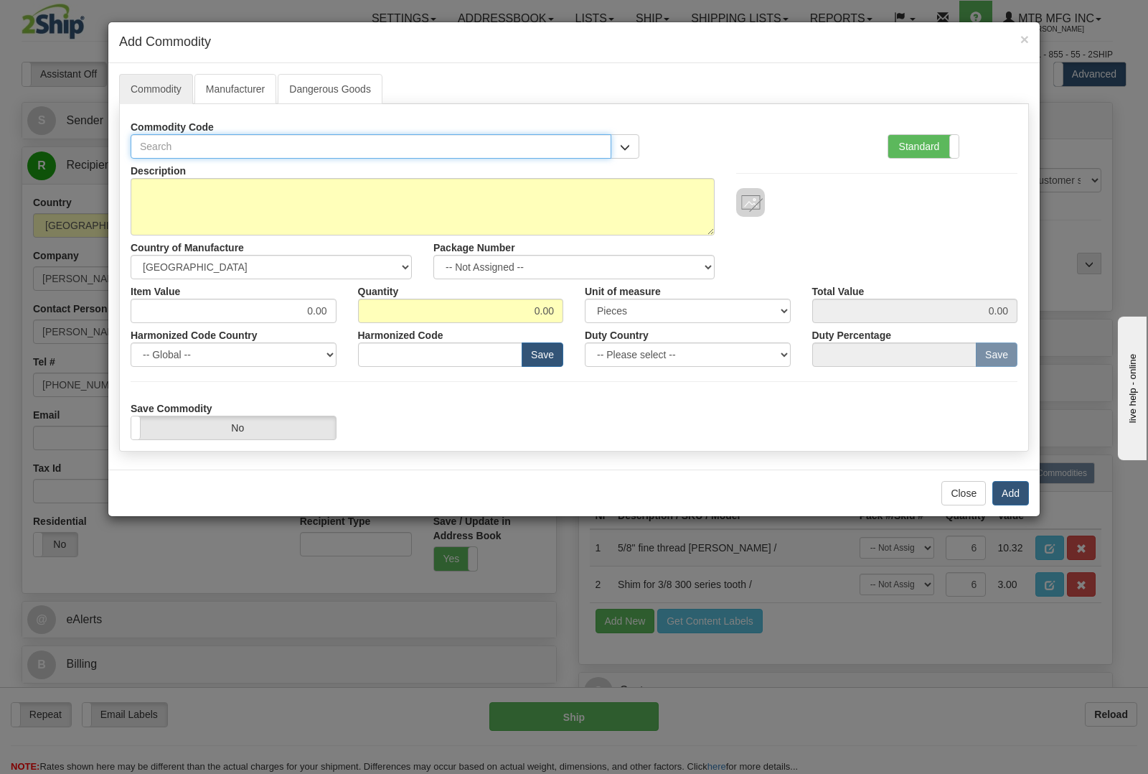
click at [327, 144] on input "text" at bounding box center [371, 146] width 481 height 24
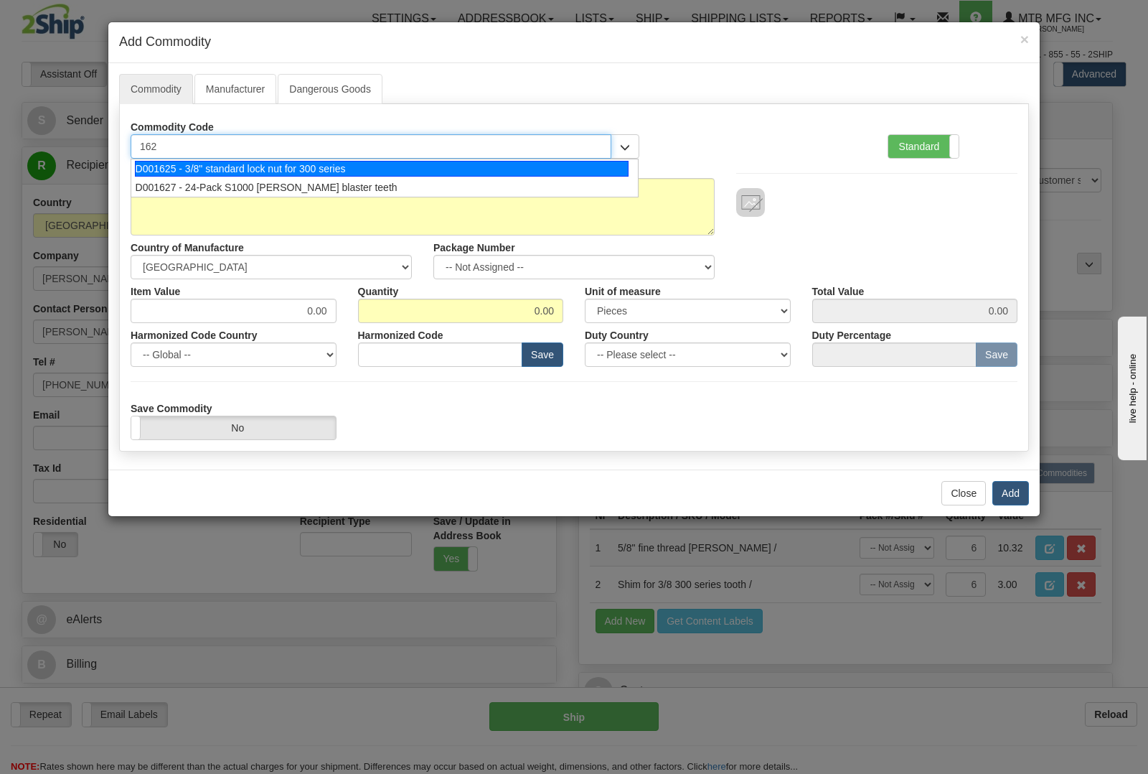
type input "1625"
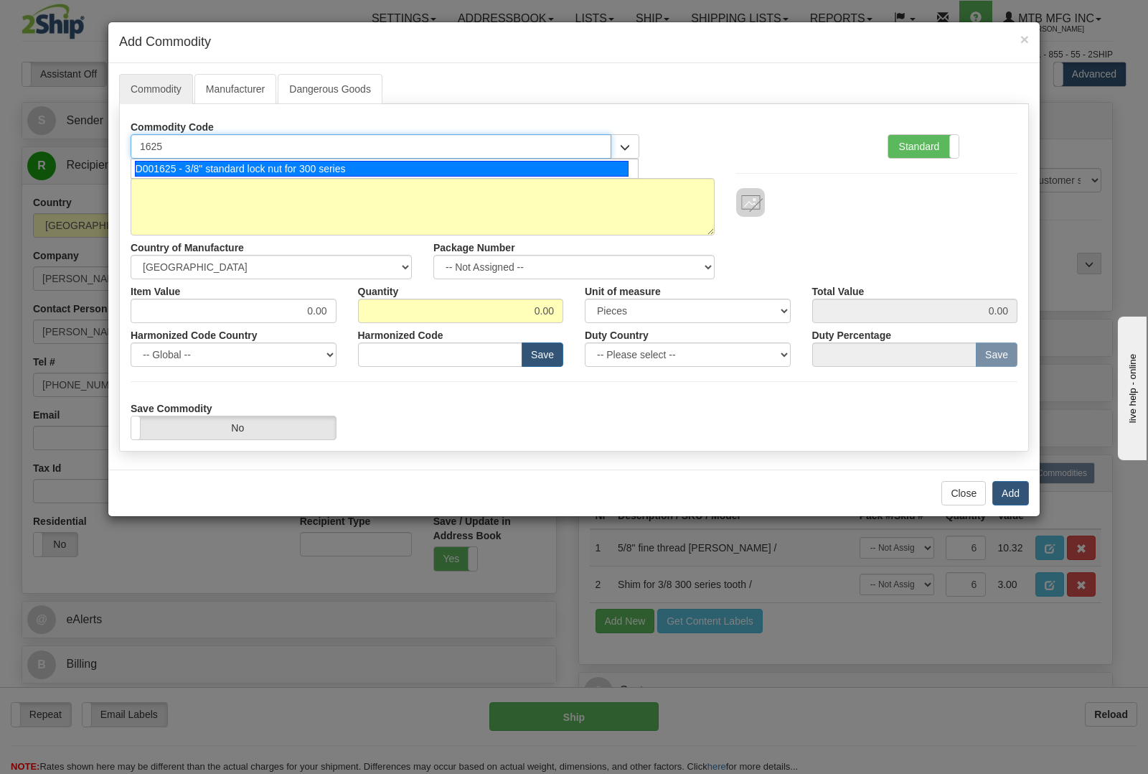
click at [316, 167] on div "D001625 - 3/8" standard lock nut for 300 series" at bounding box center [382, 169] width 494 height 16
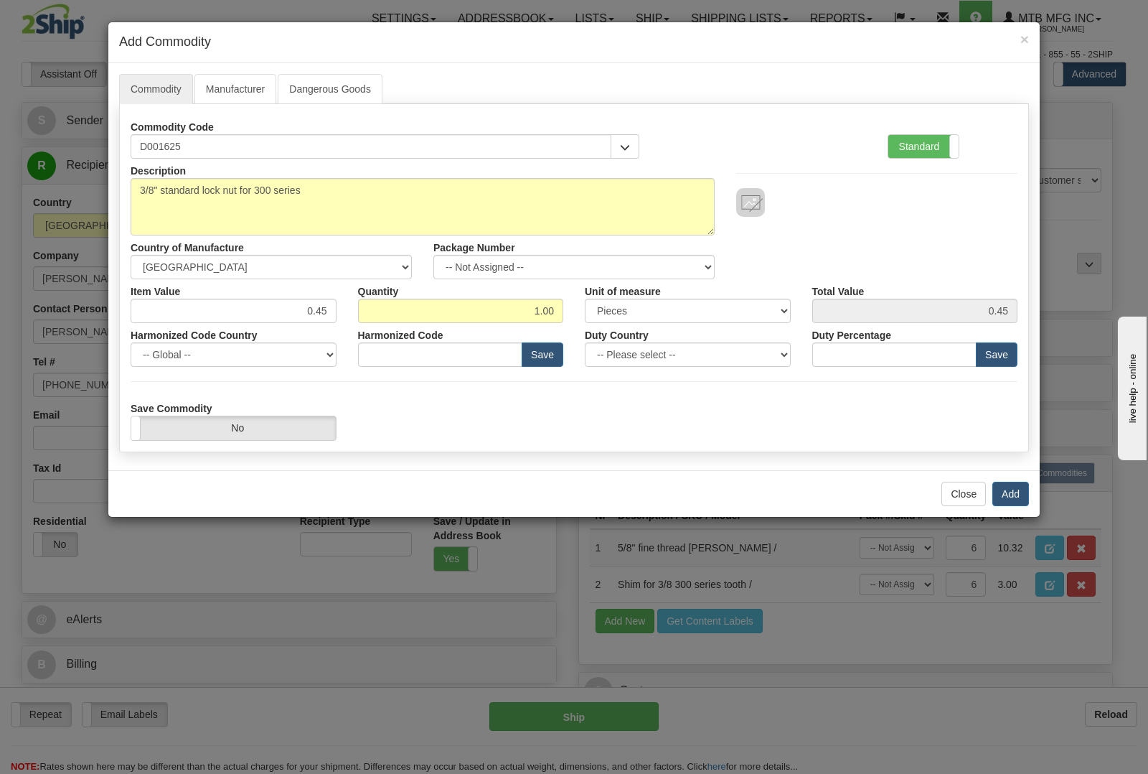
type input "8436.99.0029"
drag, startPoint x: 513, startPoint y: 314, endPoint x: 626, endPoint y: 325, distance: 114.0
click at [626, 325] on div "Description 3/8" standard lock nut for 300 series Country of Manufacture -- Unk…" at bounding box center [574, 299] width 887 height 281
type input "9"
type input "4.05"
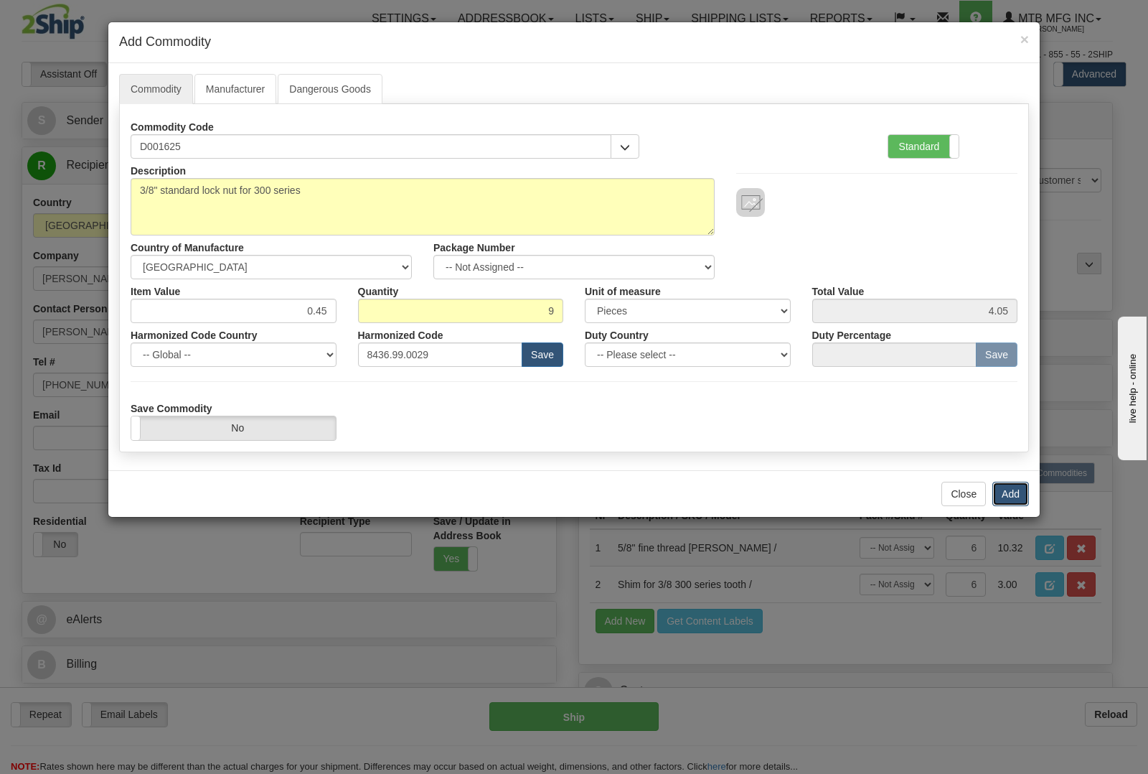
click at [1010, 489] on button "Add" at bounding box center [1010, 494] width 37 height 24
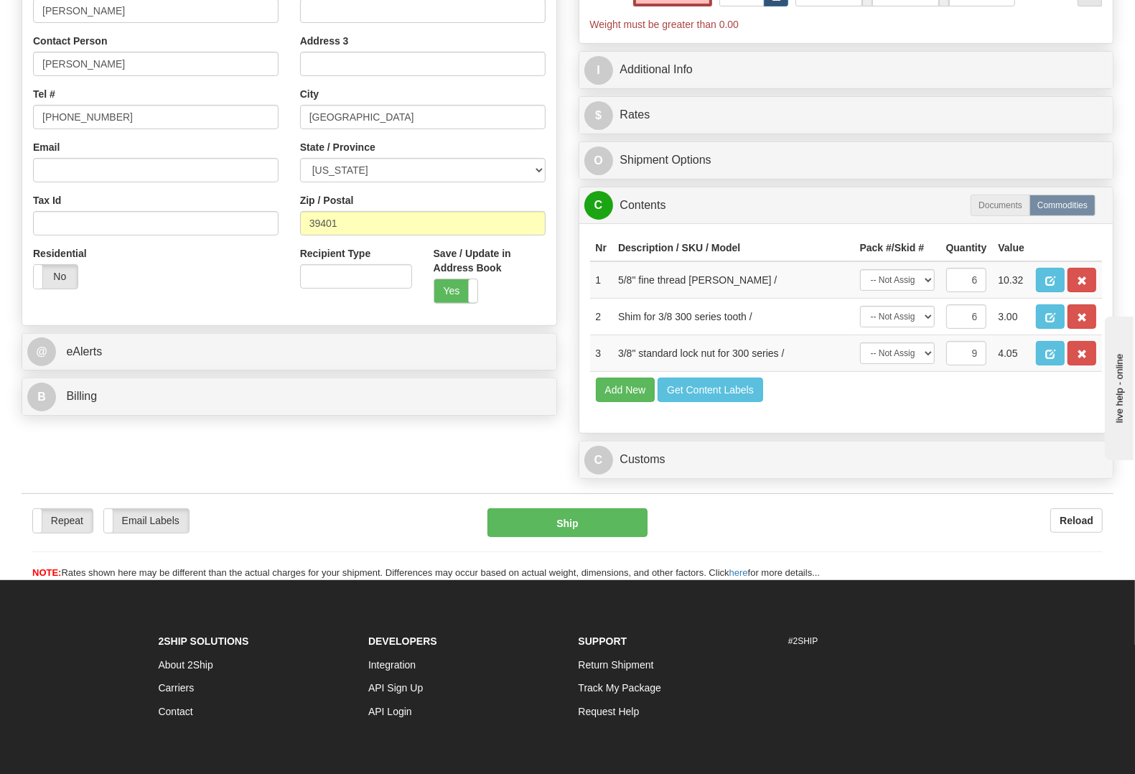
scroll to position [269, 0]
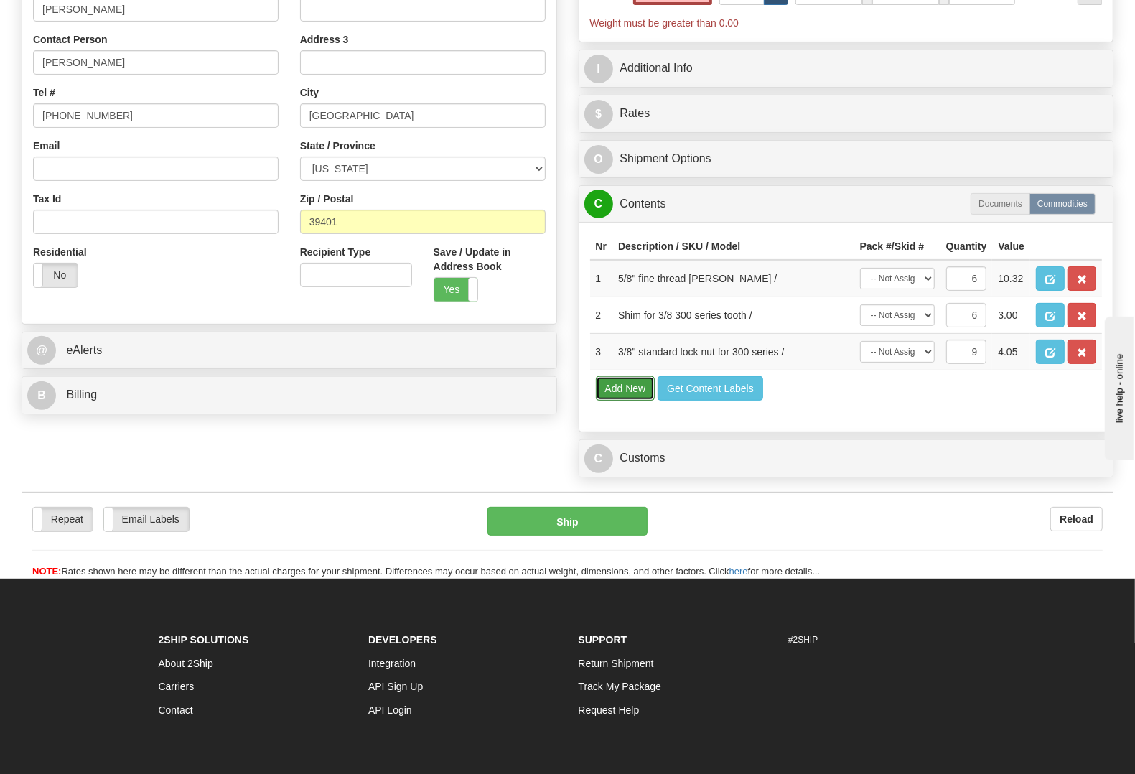
click at [623, 400] on button "Add New" at bounding box center [626, 388] width 60 height 24
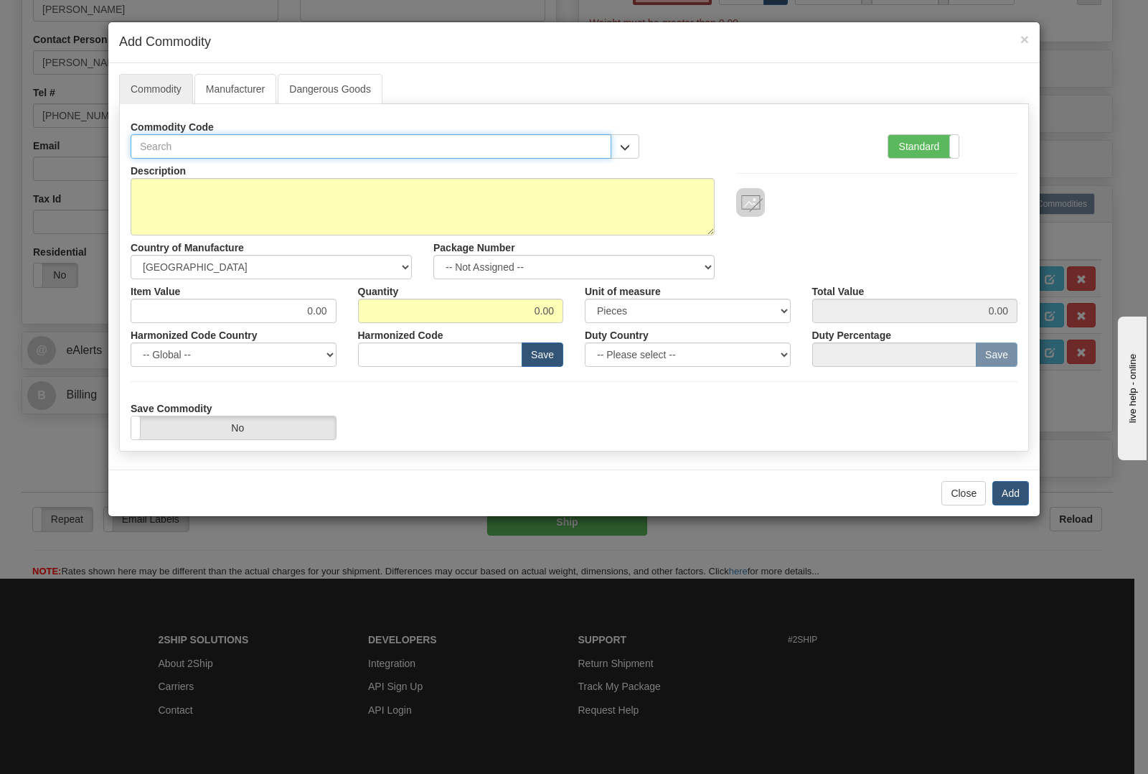
click at [342, 141] on input "text" at bounding box center [371, 146] width 481 height 24
type input "5084"
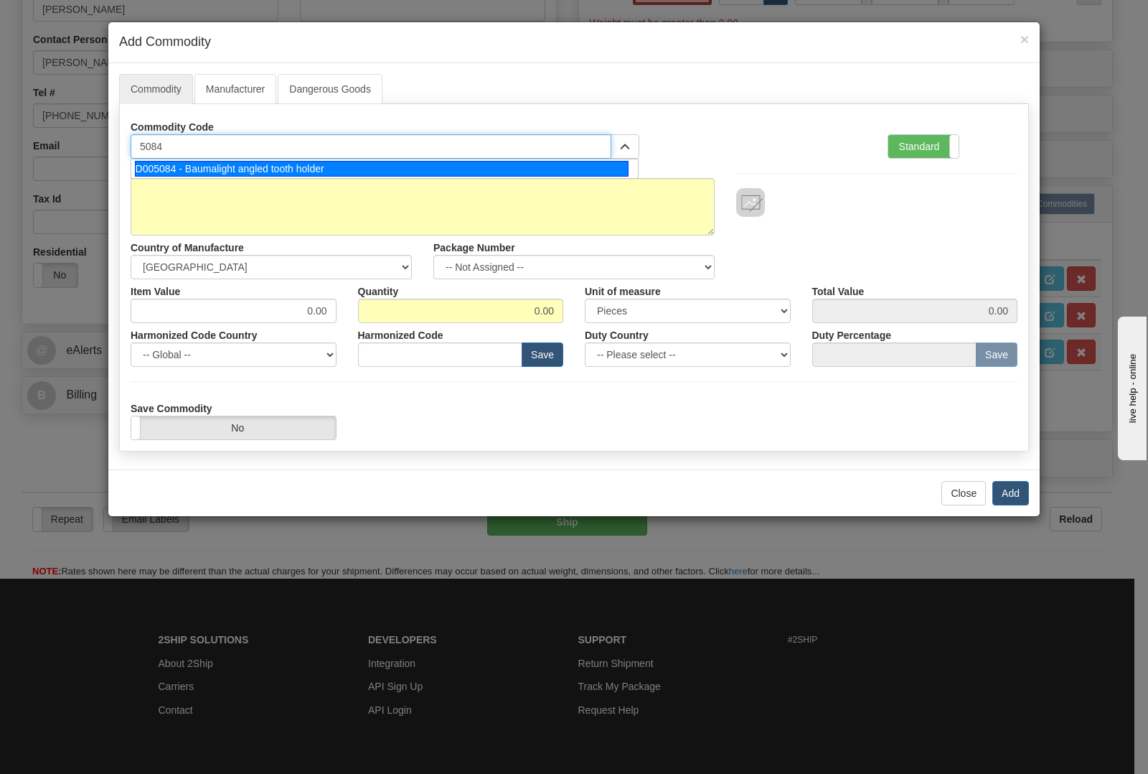
click at [286, 171] on div "D005084 - Baumalight angled tooth holder" at bounding box center [382, 169] width 494 height 16
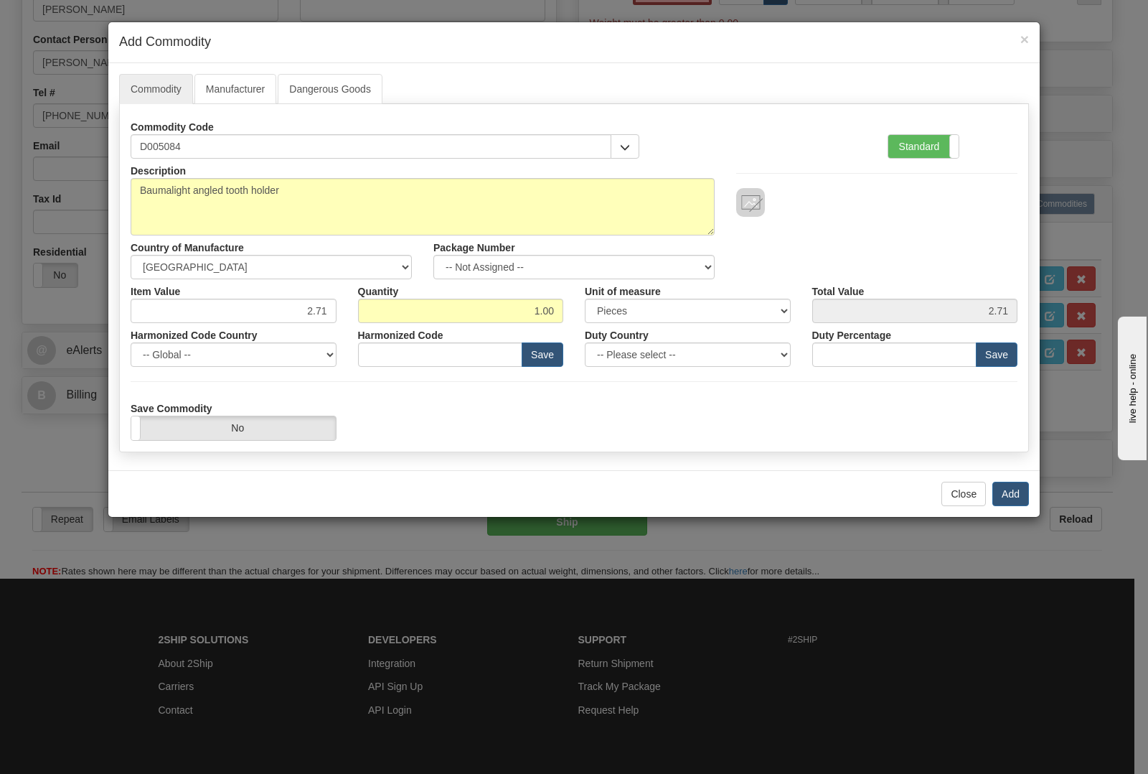
type input "8436.99.0029"
drag, startPoint x: 504, startPoint y: 310, endPoint x: 618, endPoint y: 309, distance: 113.4
click at [618, 309] on div "Item Value 2.71 Quantity 1.00 Unit of measure 3 Thousand Square Inches Adjustme…" at bounding box center [574, 301] width 909 height 44
type input "2"
click at [1017, 493] on button "Add" at bounding box center [1010, 494] width 37 height 24
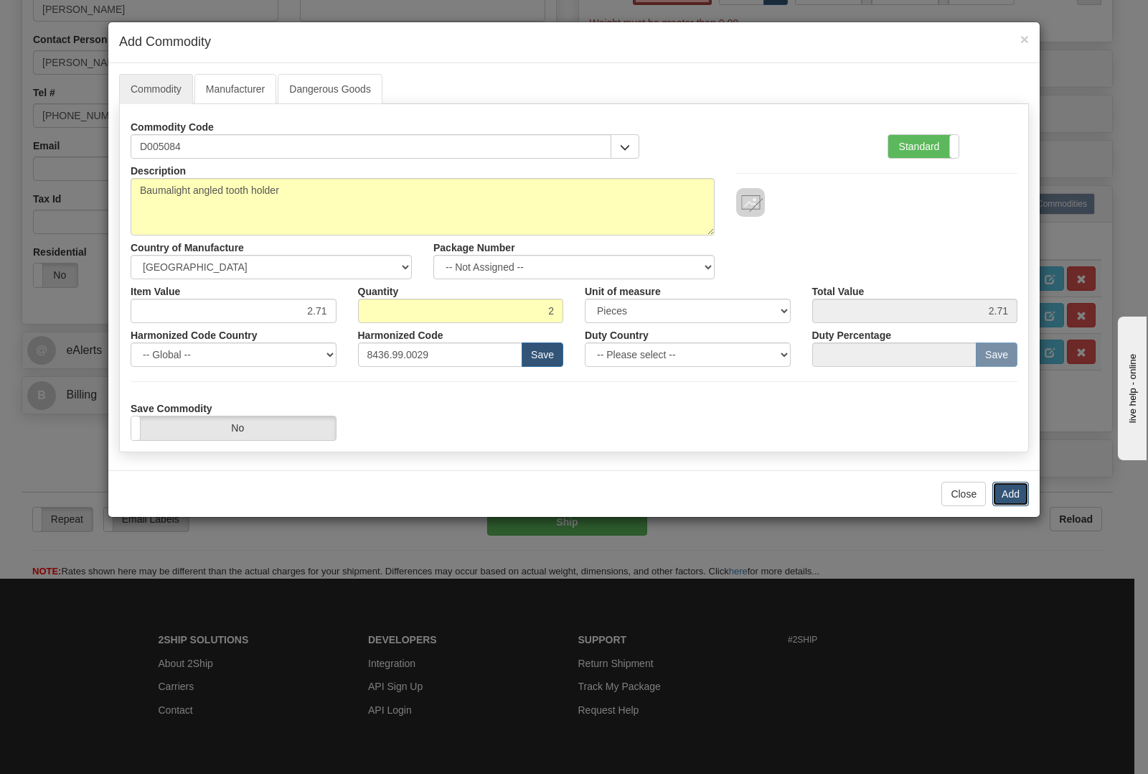
type input "5.42"
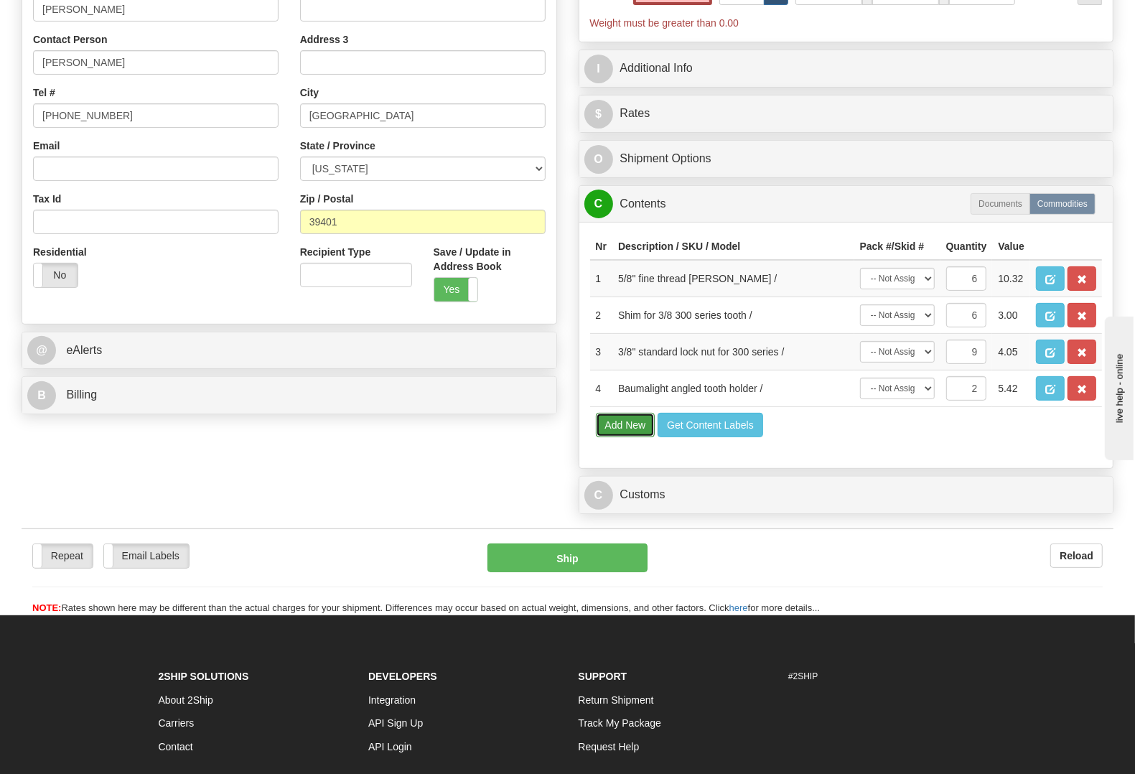
click at [615, 437] on button "Add New" at bounding box center [626, 425] width 60 height 24
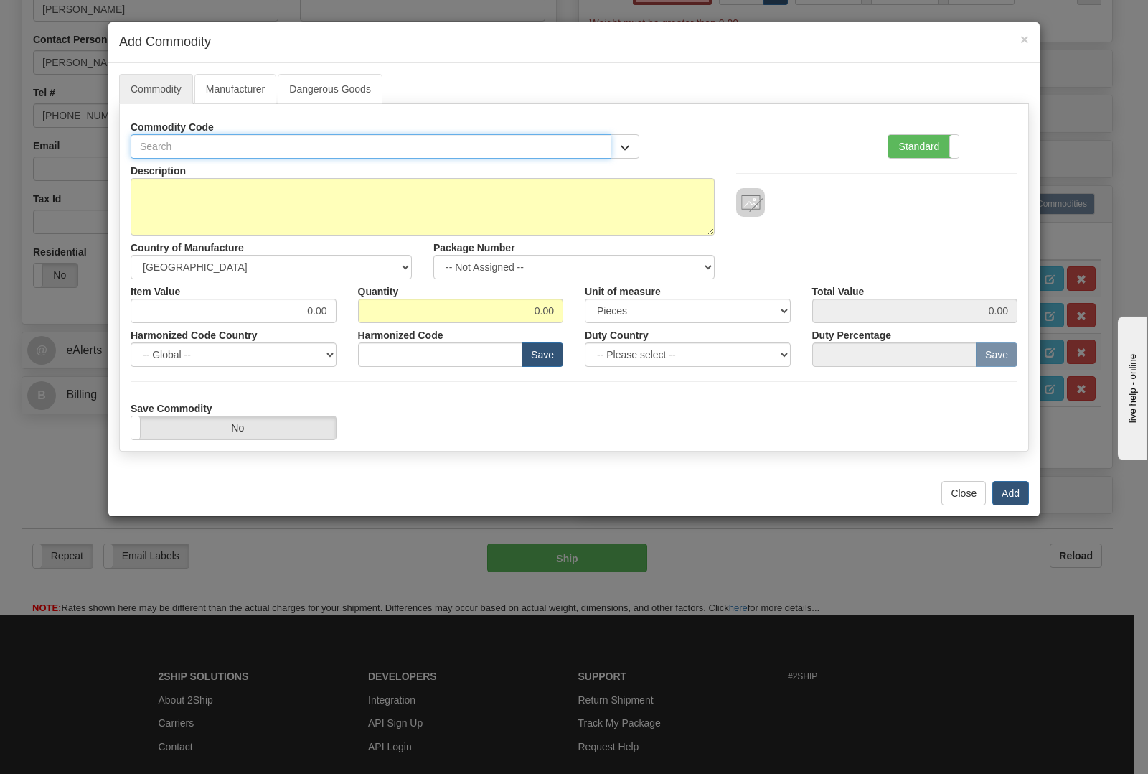
click at [342, 144] on input "text" at bounding box center [371, 146] width 481 height 24
type input "G"
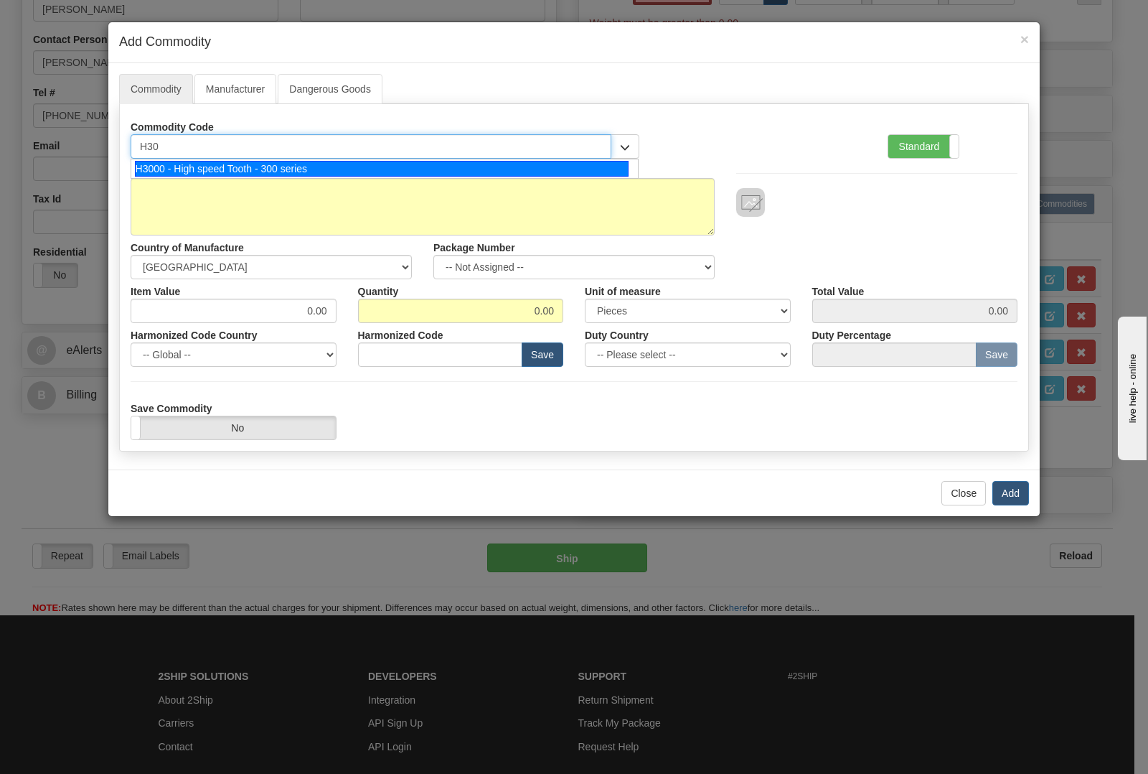
type input "H300"
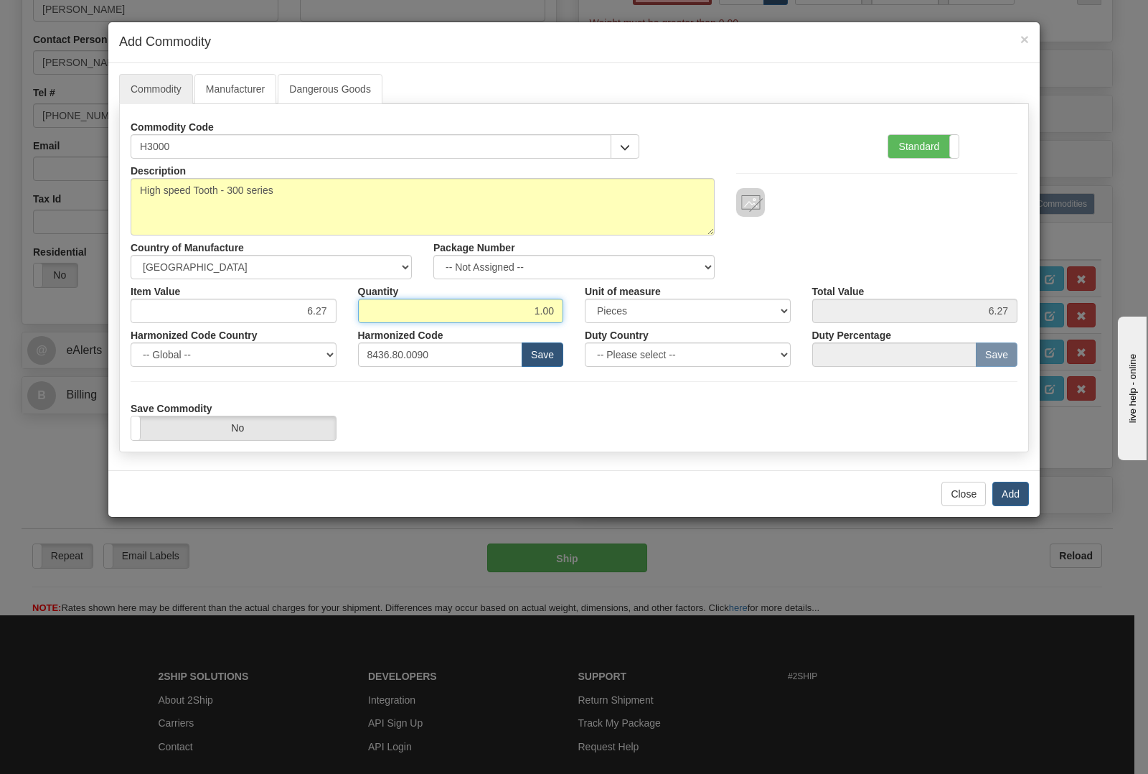
drag, startPoint x: 533, startPoint y: 307, endPoint x: 614, endPoint y: 320, distance: 81.4
click at [614, 320] on div "Item Value 6.27 Quantity 1.00 Unit of measure 3 Thousand Square Inches Adjustme…" at bounding box center [574, 301] width 909 height 44
type input "4"
type input "3"
type input "18.81"
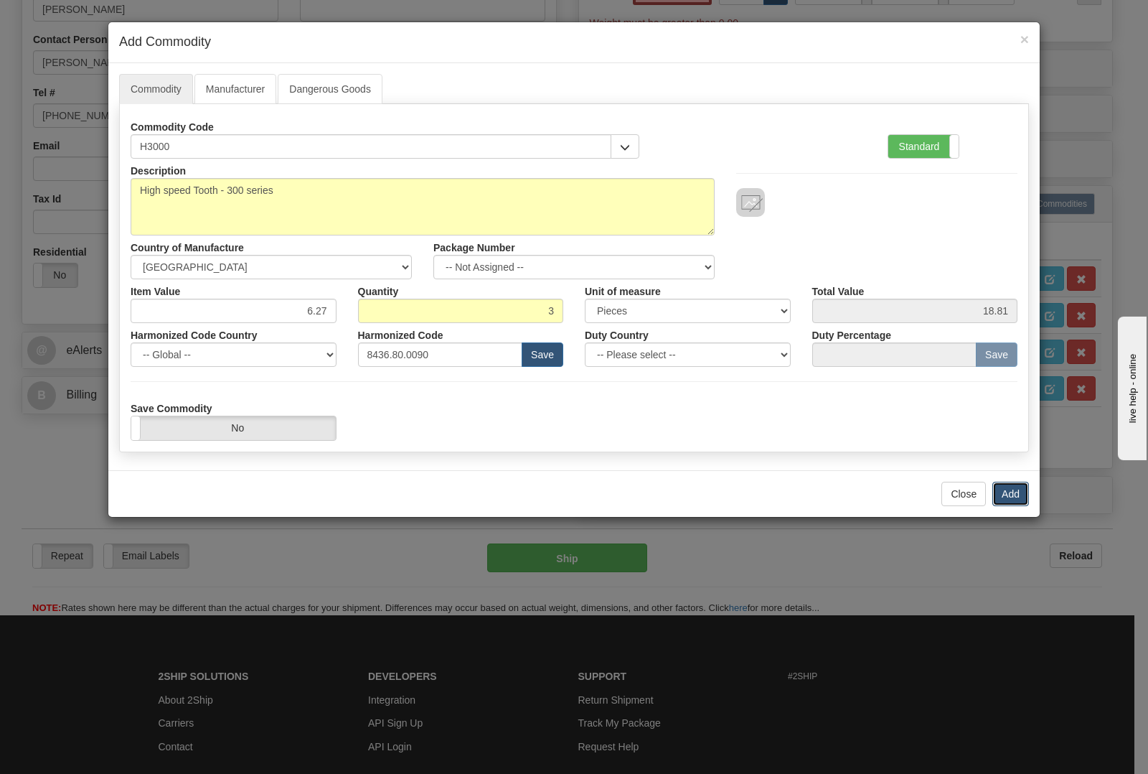
click at [1008, 493] on button "Add" at bounding box center [1010, 494] width 37 height 24
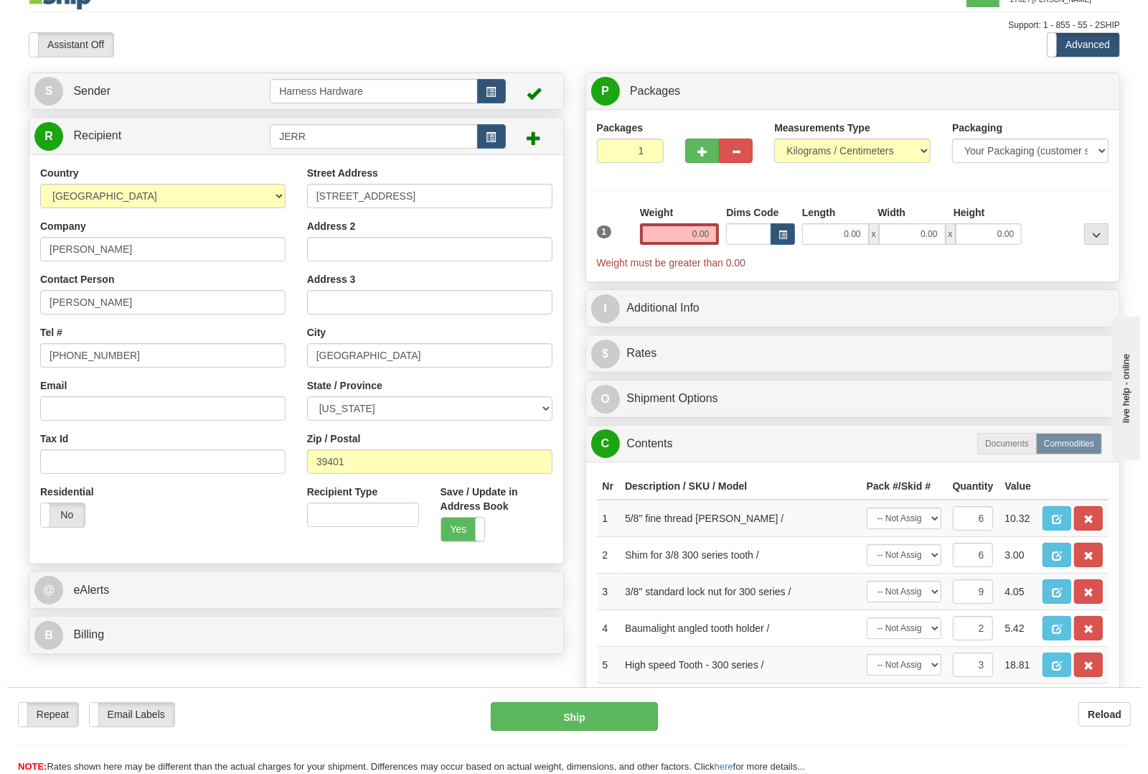
scroll to position [0, 0]
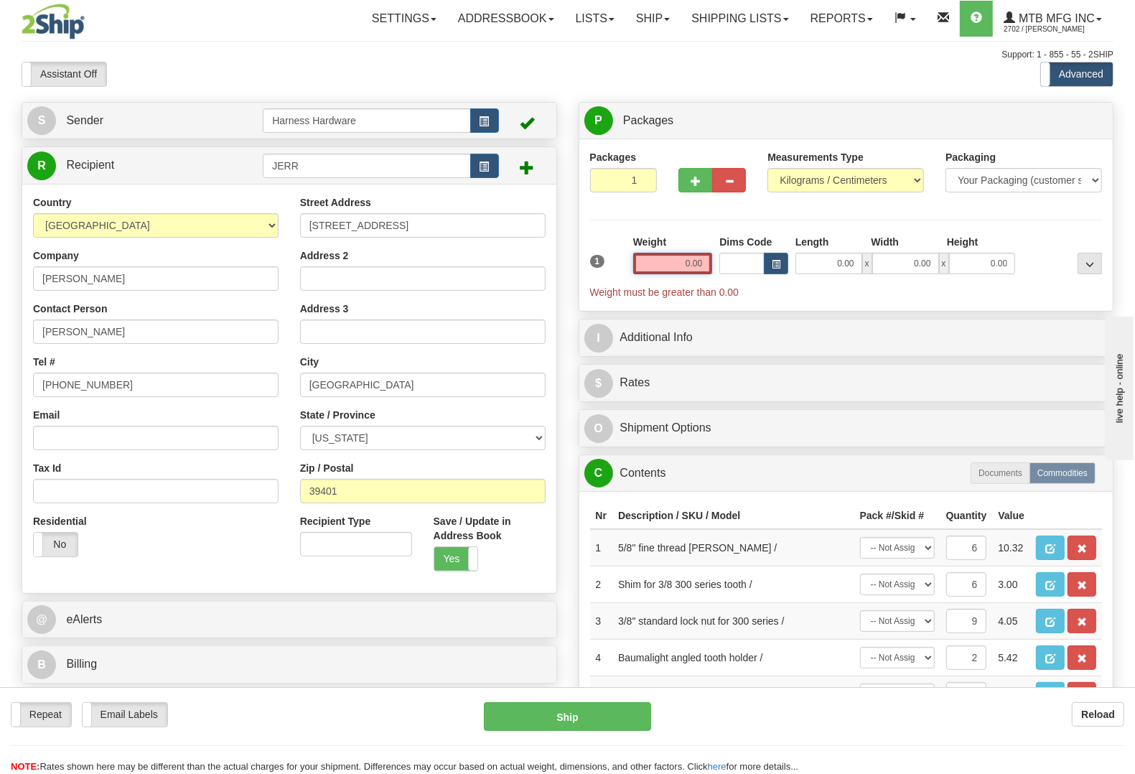
click at [675, 274] on input "0.00" at bounding box center [673, 264] width 80 height 22
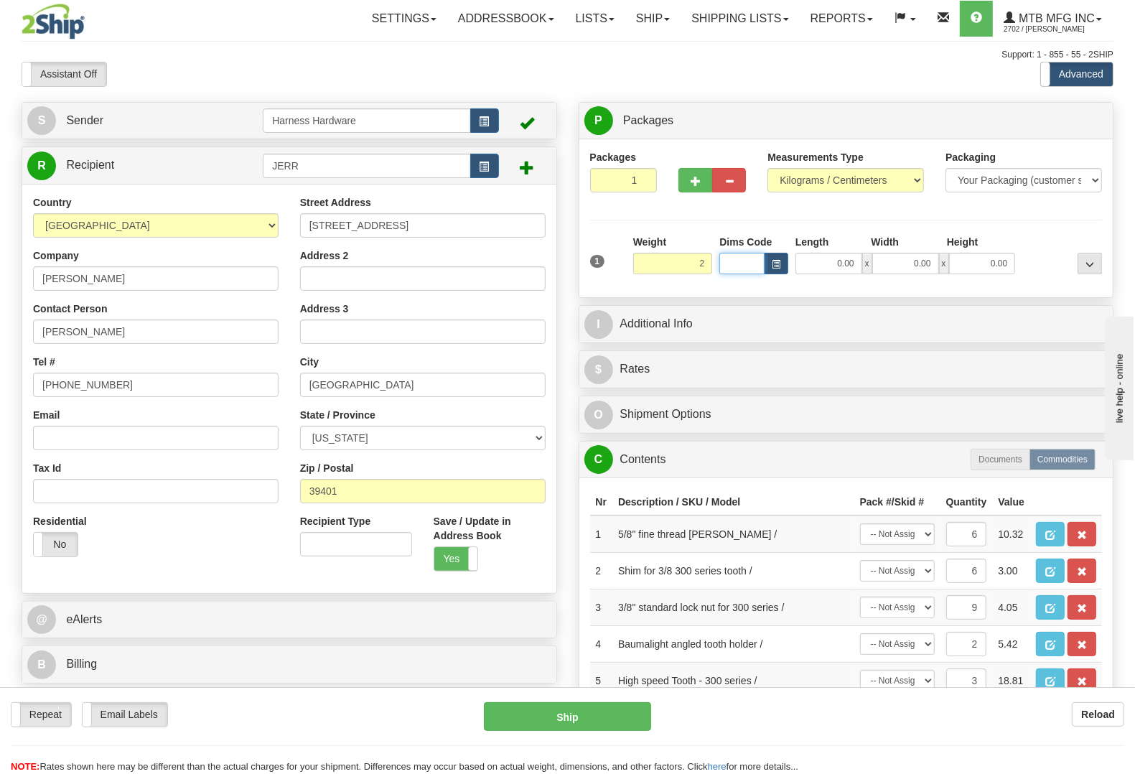
type input "2.00"
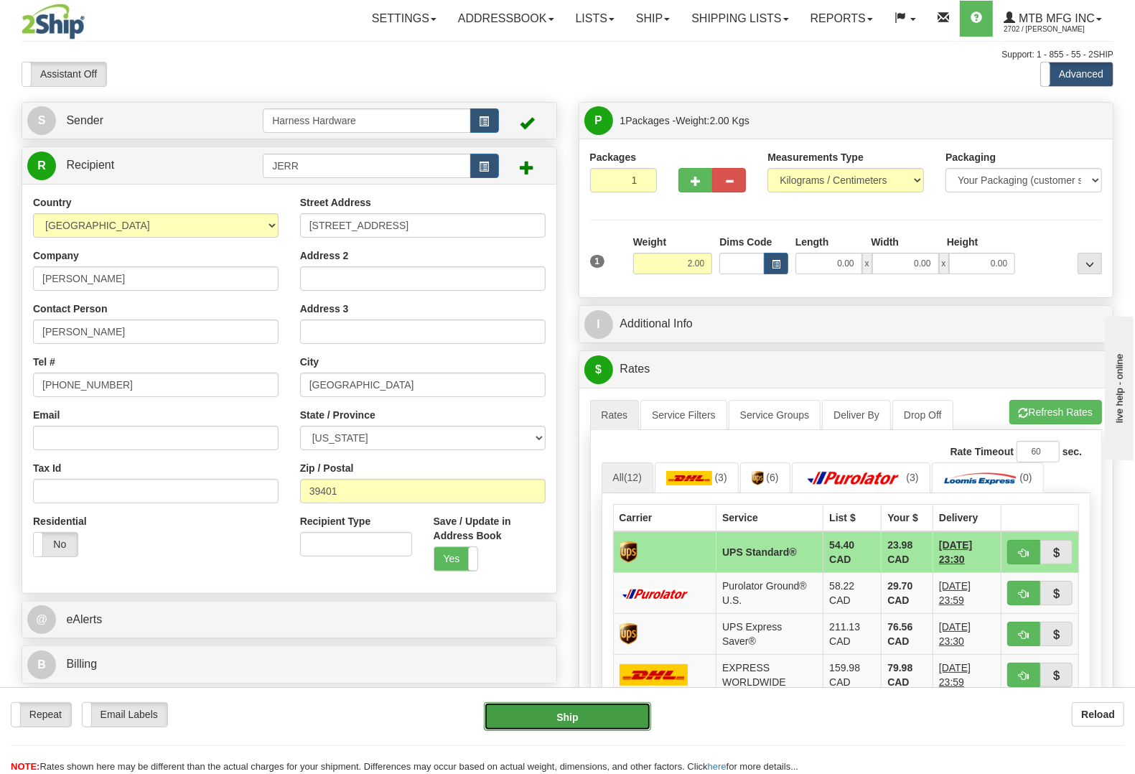
click at [596, 714] on button "Ship" at bounding box center [567, 716] width 167 height 29
type input "11"
